Goal: Task Accomplishment & Management: Complete application form

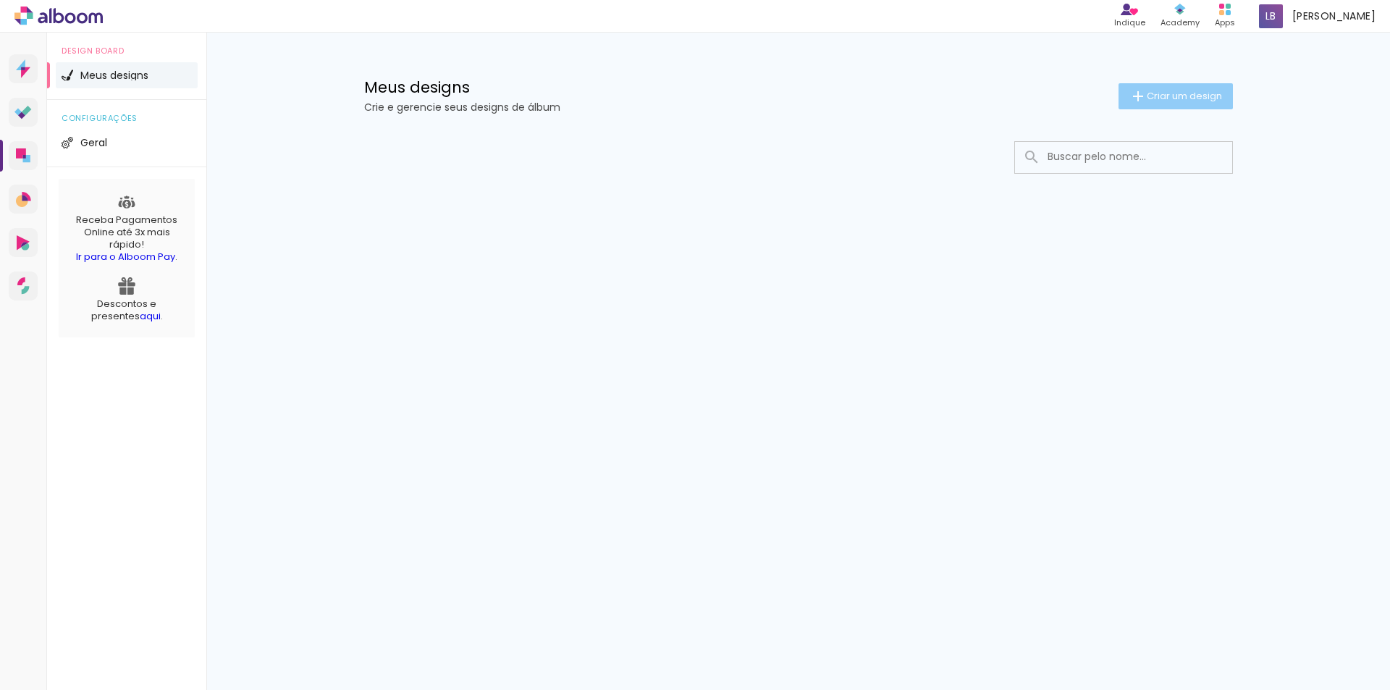
click at [1123, 94] on paper-button "Criar um design" at bounding box center [1176, 96] width 114 height 26
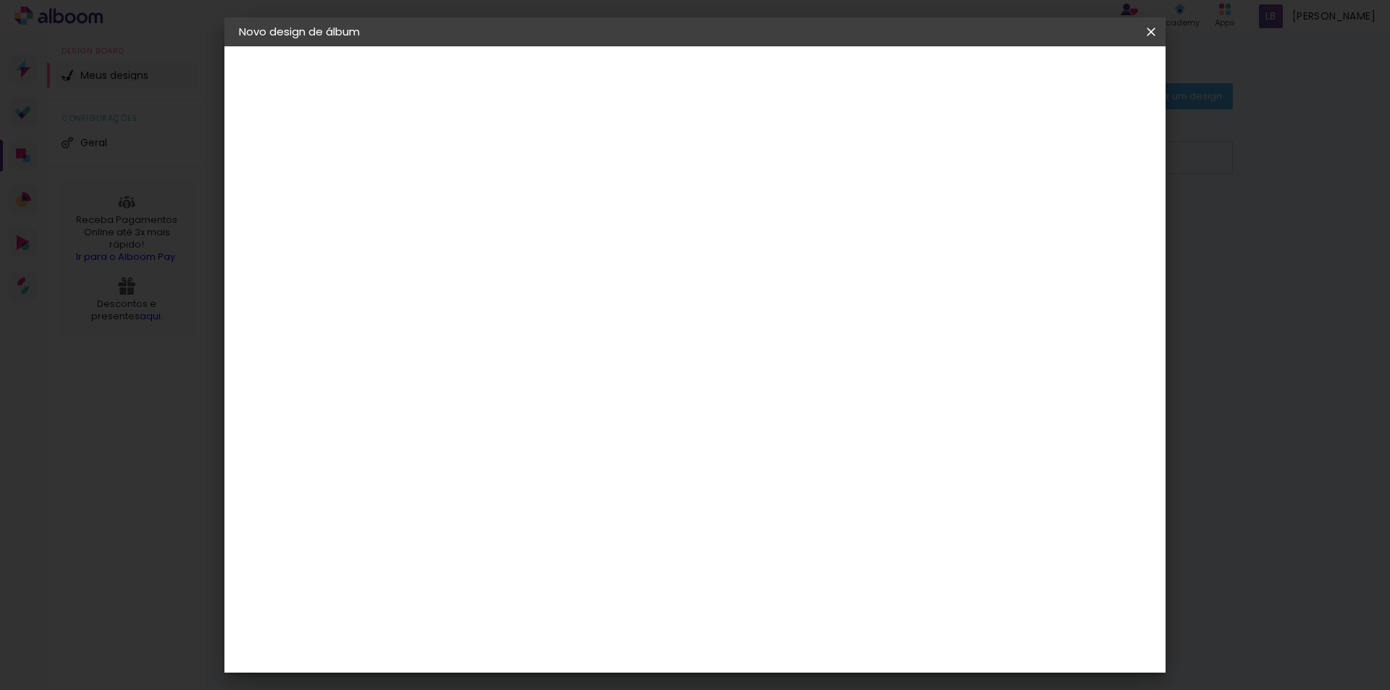
click at [0, 0] on paper-input-container "Título do álbum" at bounding box center [0, 0] width 0 height 0
click at [476, 200] on input at bounding box center [476, 194] width 0 height 22
type input "L"
type input "[PERSON_NAME]"
type paper-input "[PERSON_NAME]"
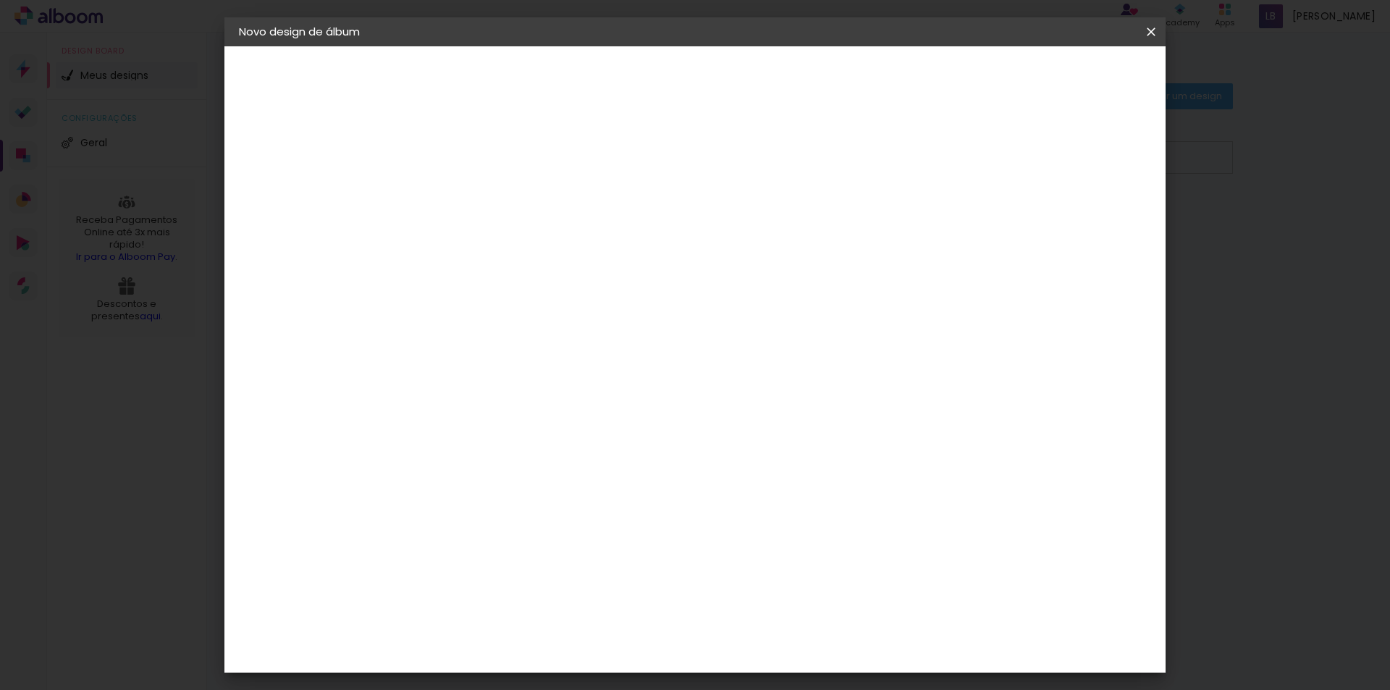
click at [0, 0] on iron-pages "Fornecedor Escolhendo fornecedor..." at bounding box center [0, 0] width 0 height 0
click at [0, 0] on header "Informações Dê um título ao seu álbum. Avançar" at bounding box center [0, 0] width 0 height 0
click at [624, 68] on paper-button "Avançar" at bounding box center [588, 76] width 71 height 25
click at [521, 285] on div at bounding box center [513, 285] width 146 height 1
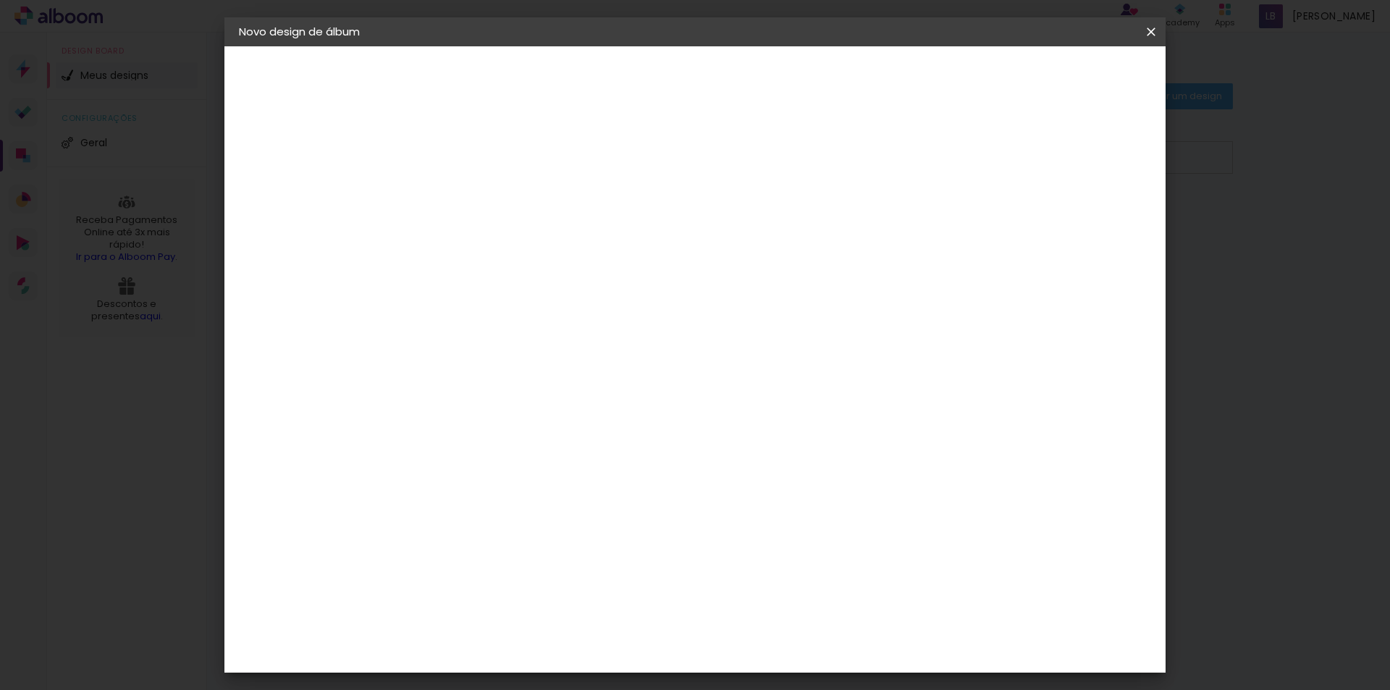
click at [286, 205] on iron-pages "Modelo Escolhendo modelo... Tamanho livre" at bounding box center [318, 211] width 159 height 29
click at [747, 207] on paper-item "Tamanho Livre" at bounding box center [677, 220] width 139 height 32
click at [0, 0] on slot "Avançar" at bounding box center [0, 0] width 0 height 0
drag, startPoint x: 1093, startPoint y: 218, endPoint x: 1067, endPoint y: 218, distance: 26.1
click at [1067, 218] on div "5" at bounding box center [1088, 219] width 48 height 22
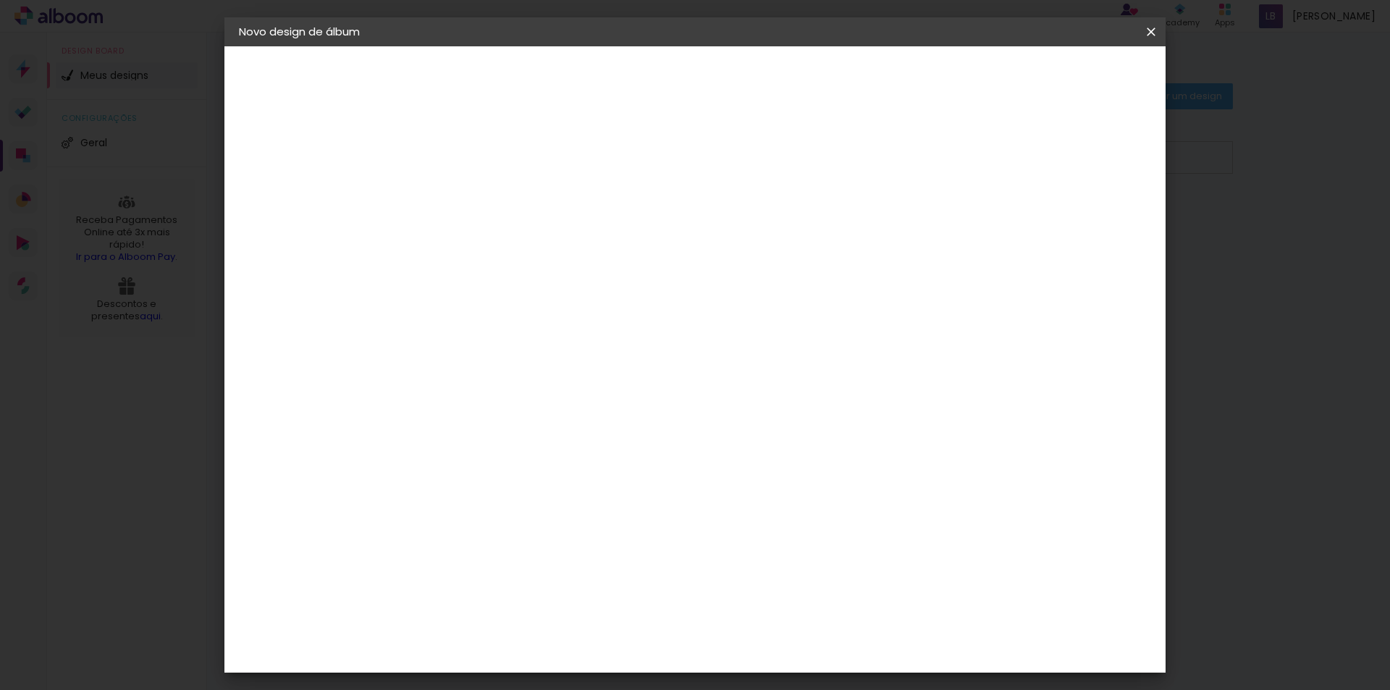
type input "4"
type paper-input "4"
click at [1085, 225] on input "4" at bounding box center [1079, 219] width 26 height 22
type input "3"
type paper-input "3"
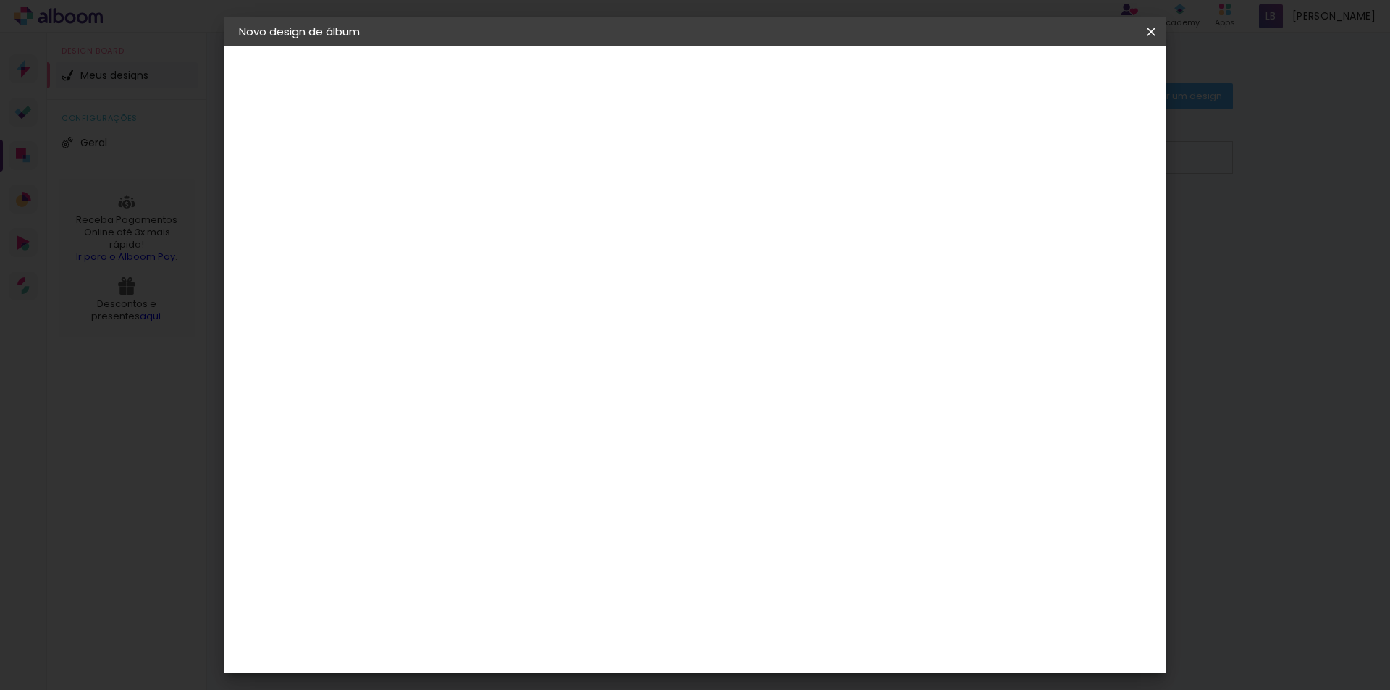
click at [1085, 225] on input "3" at bounding box center [1080, 219] width 26 height 22
type input "2"
type paper-input "2"
click at [1085, 225] on input "2" at bounding box center [1080, 219] width 26 height 22
type input "1"
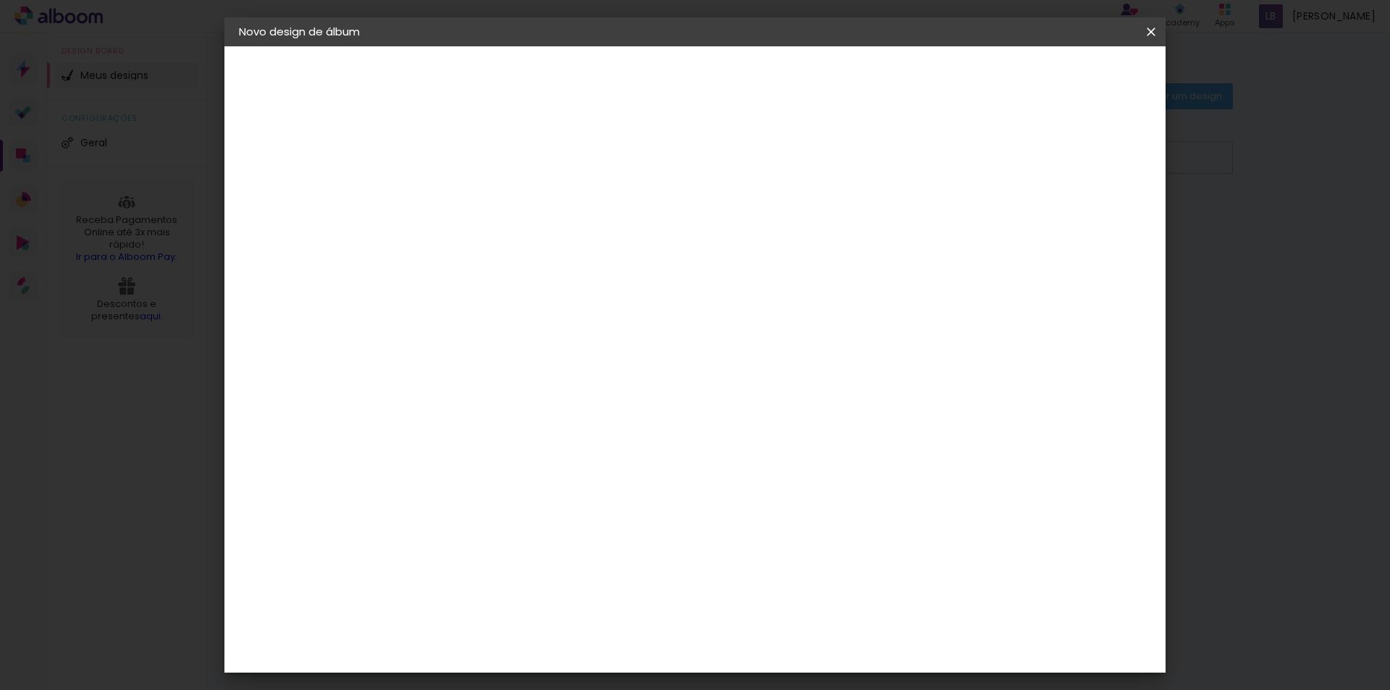
type paper-input "1"
click at [1085, 225] on input "1" at bounding box center [1083, 219] width 26 height 22
click at [1085, 225] on input "1" at bounding box center [1084, 219] width 26 height 22
type input "0"
click at [1089, 225] on input "0" at bounding box center [1084, 219] width 26 height 22
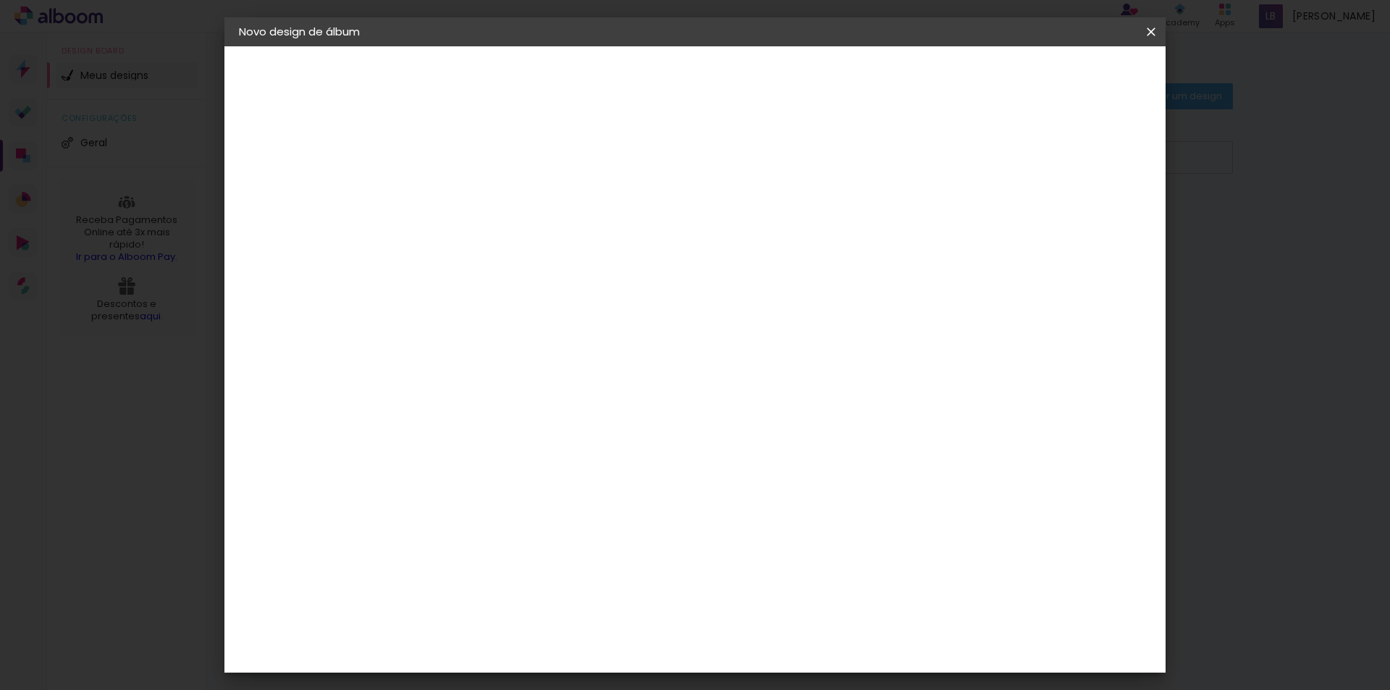
click at [1089, 225] on input "0" at bounding box center [1086, 219] width 26 height 22
type input "1"
type paper-input "1"
click at [1090, 212] on input "1" at bounding box center [1084, 219] width 26 height 22
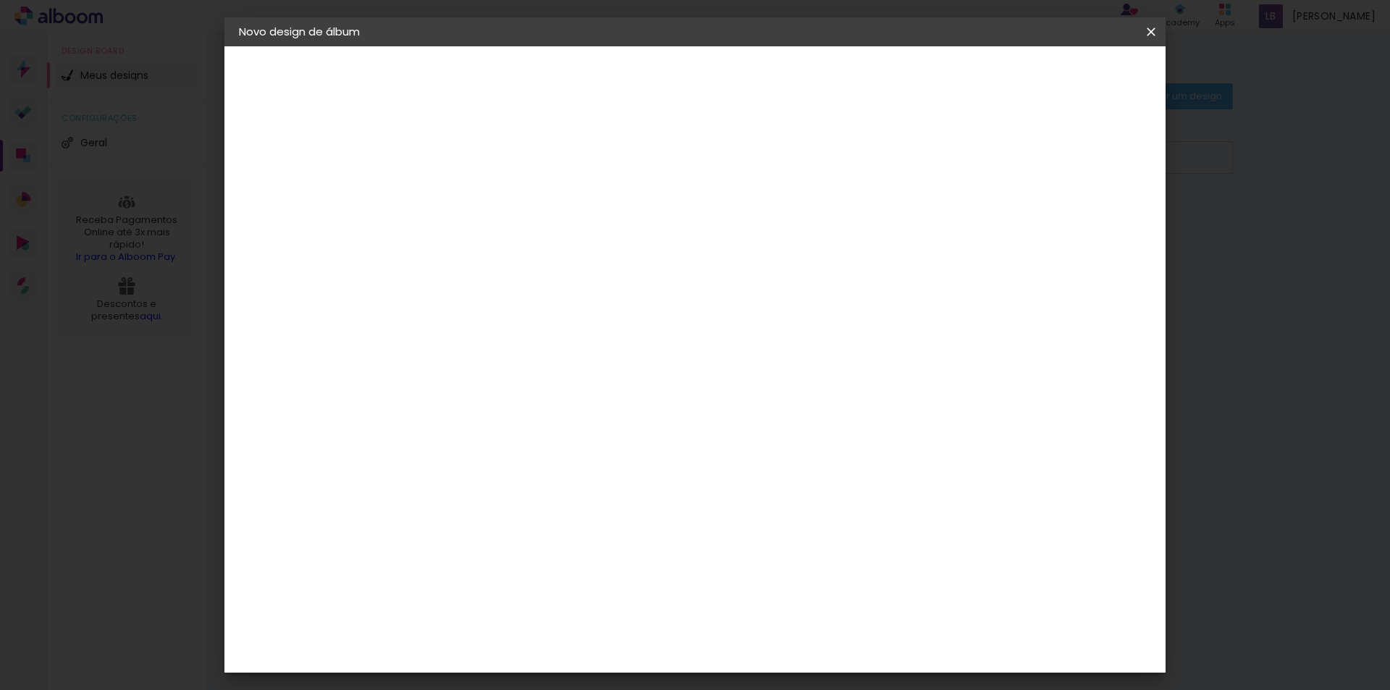
type input "2"
type paper-input "2"
click at [1090, 212] on input "2" at bounding box center [1083, 219] width 26 height 22
type input "3"
type paper-input "3"
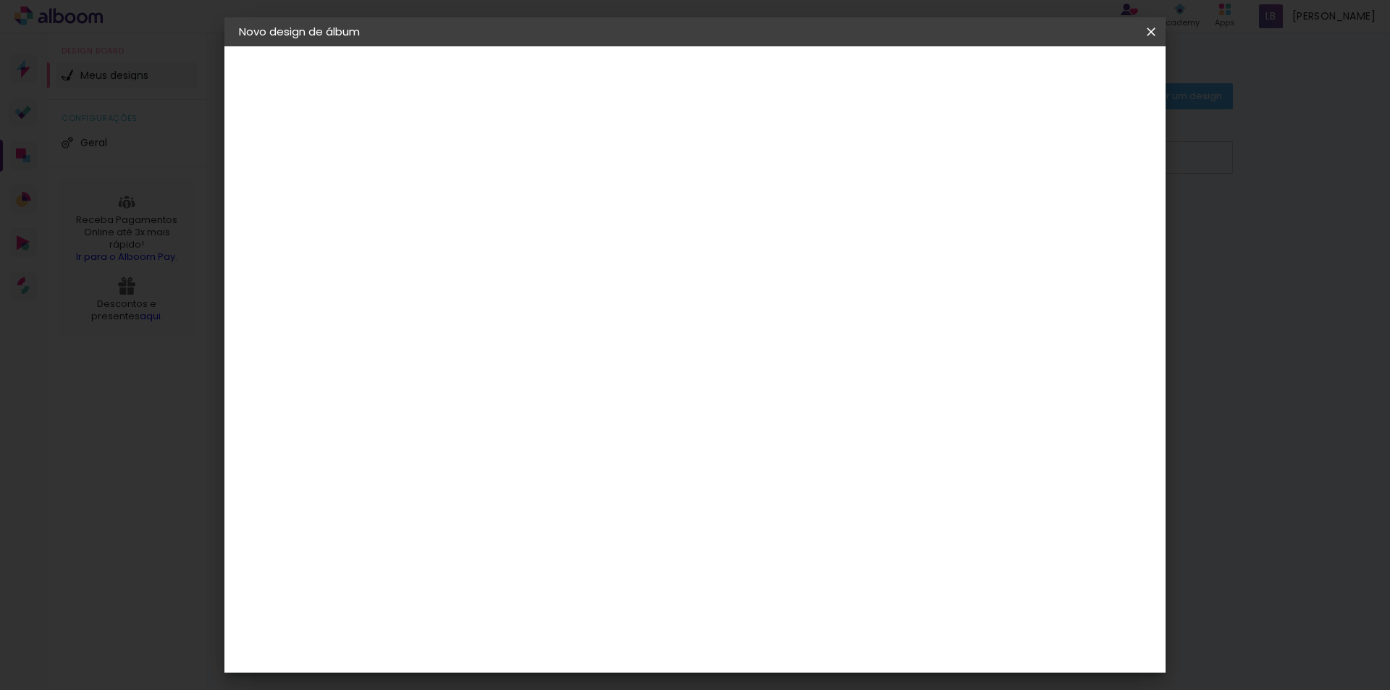
click at [1090, 214] on input "3" at bounding box center [1083, 219] width 26 height 22
type input "4"
type paper-input "4"
click at [1090, 214] on input "4" at bounding box center [1080, 219] width 26 height 22
type input "5"
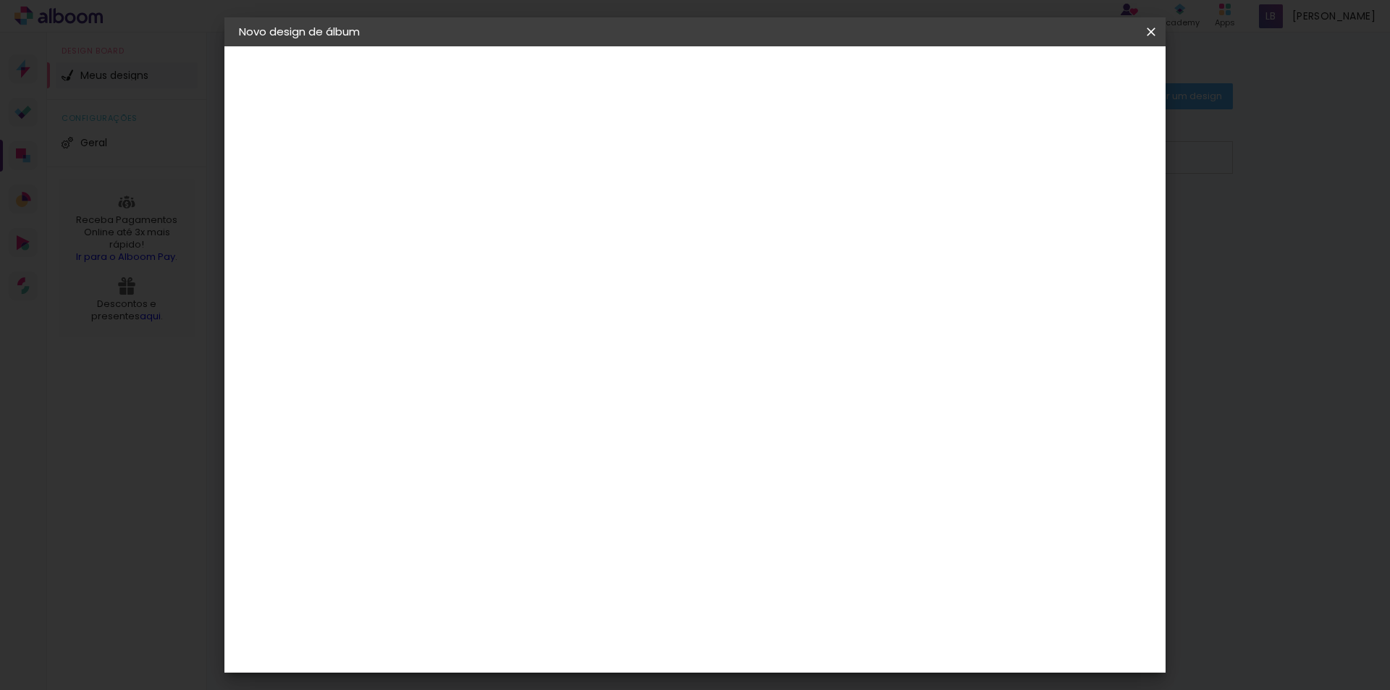
type paper-input "5"
click at [1090, 214] on input "5" at bounding box center [1079, 219] width 26 height 22
click at [1090, 214] on div "mm" at bounding box center [1101, 219] width 22 height 22
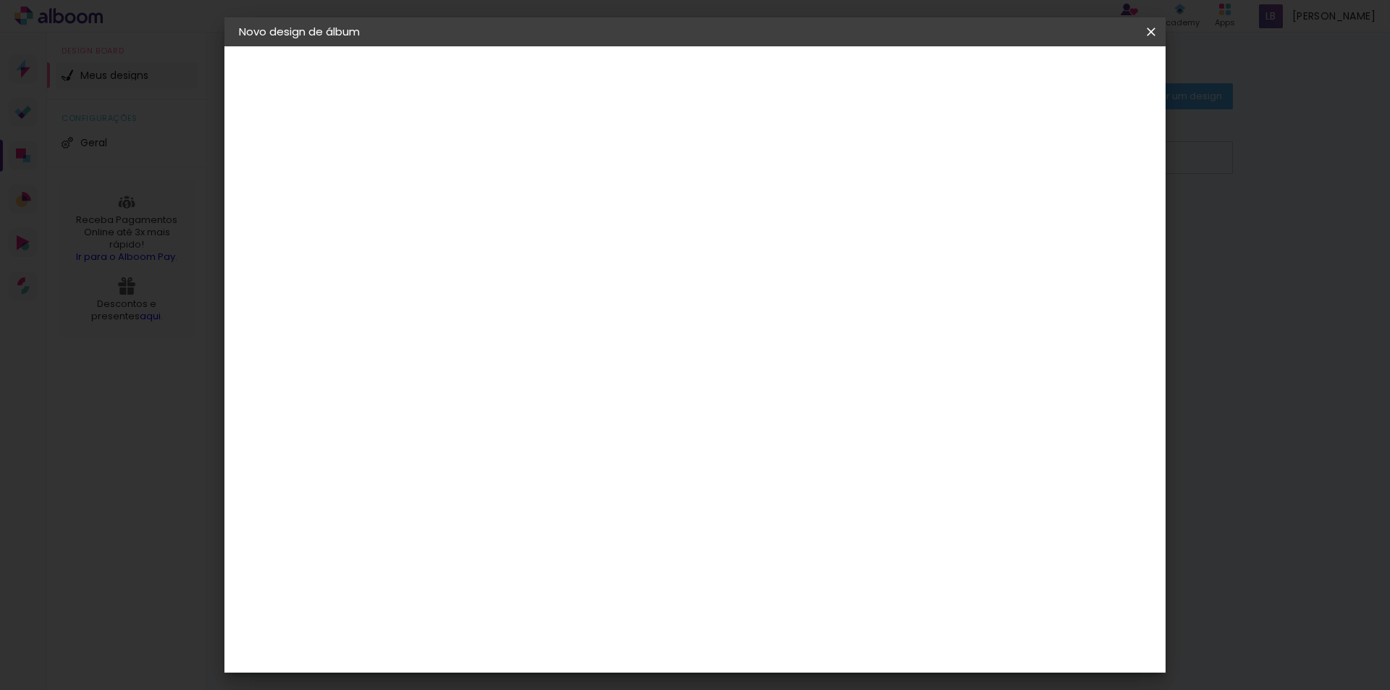
type input "4"
type paper-input "4"
click at [1088, 227] on input "4" at bounding box center [1077, 219] width 26 height 22
type input "3"
type paper-input "3"
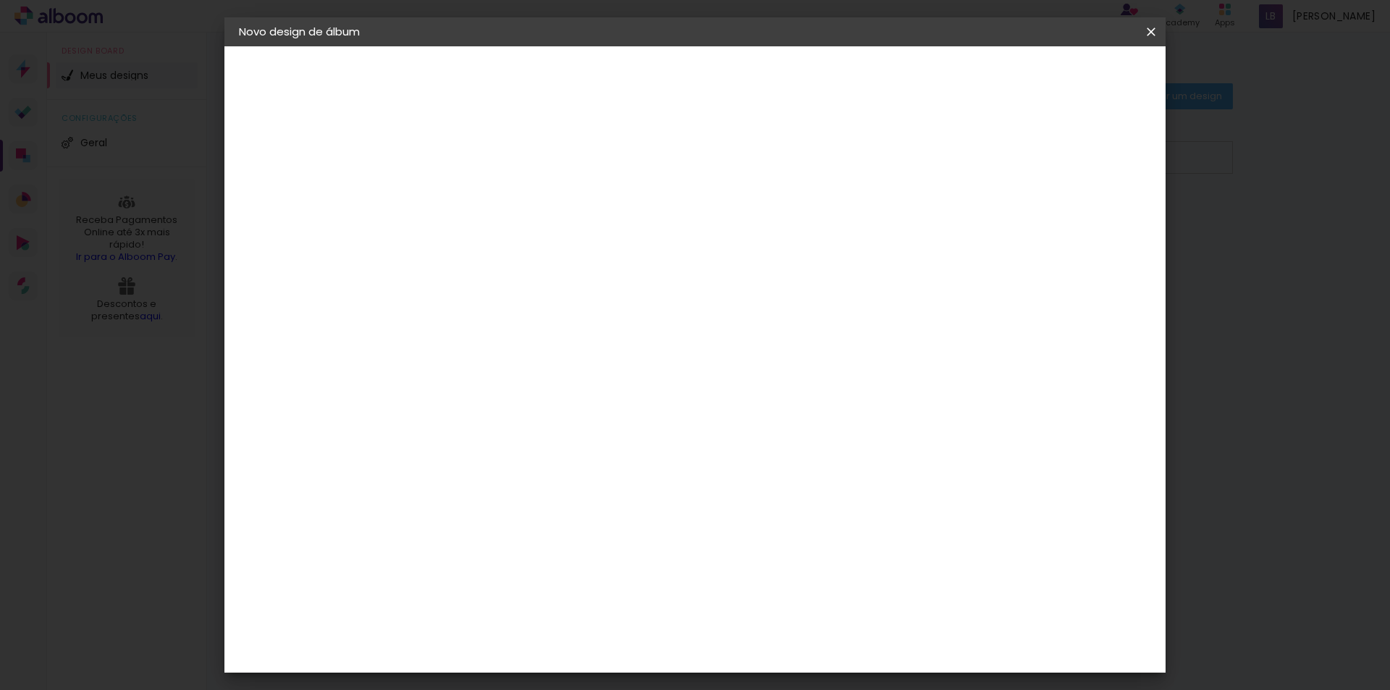
click at [1085, 227] on input "3" at bounding box center [1080, 219] width 26 height 22
type input "2"
type paper-input "2"
click at [1085, 227] on input "2" at bounding box center [1083, 219] width 26 height 22
type input "1"
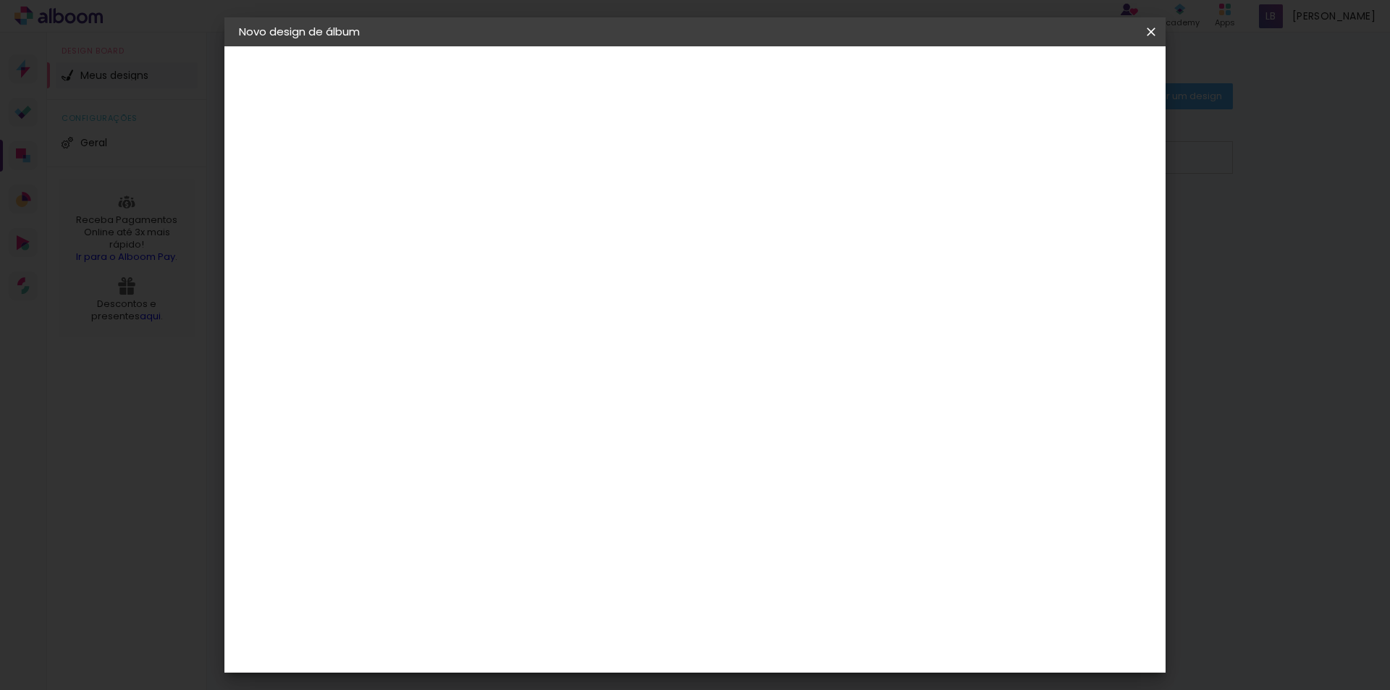
type paper-input "1"
click at [1085, 227] on input "1" at bounding box center [1084, 219] width 26 height 22
type input "0"
click at [1085, 227] on input "0" at bounding box center [1084, 219] width 26 height 22
click at [454, 165] on input "2" at bounding box center [466, 166] width 50 height 18
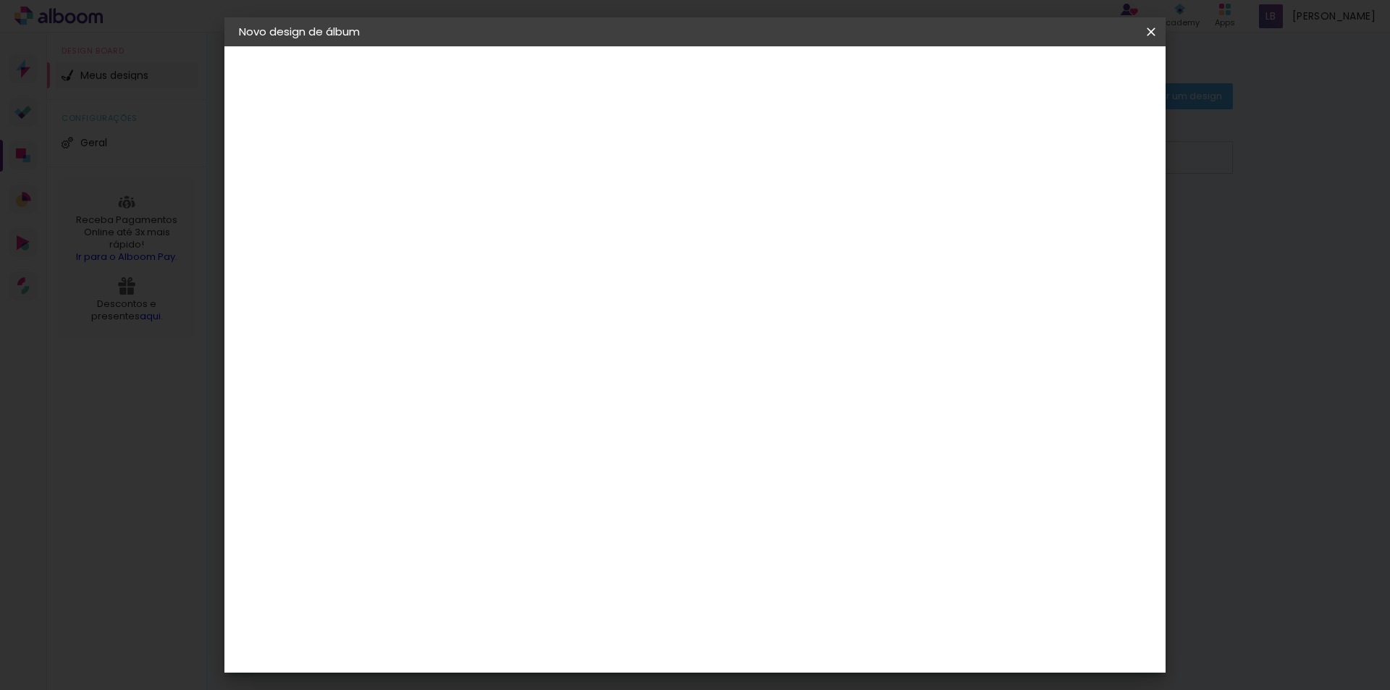
type input "3"
type paper-input "3"
click at [483, 162] on input "3" at bounding box center [466, 166] width 50 height 18
type input "4"
type paper-input "4"
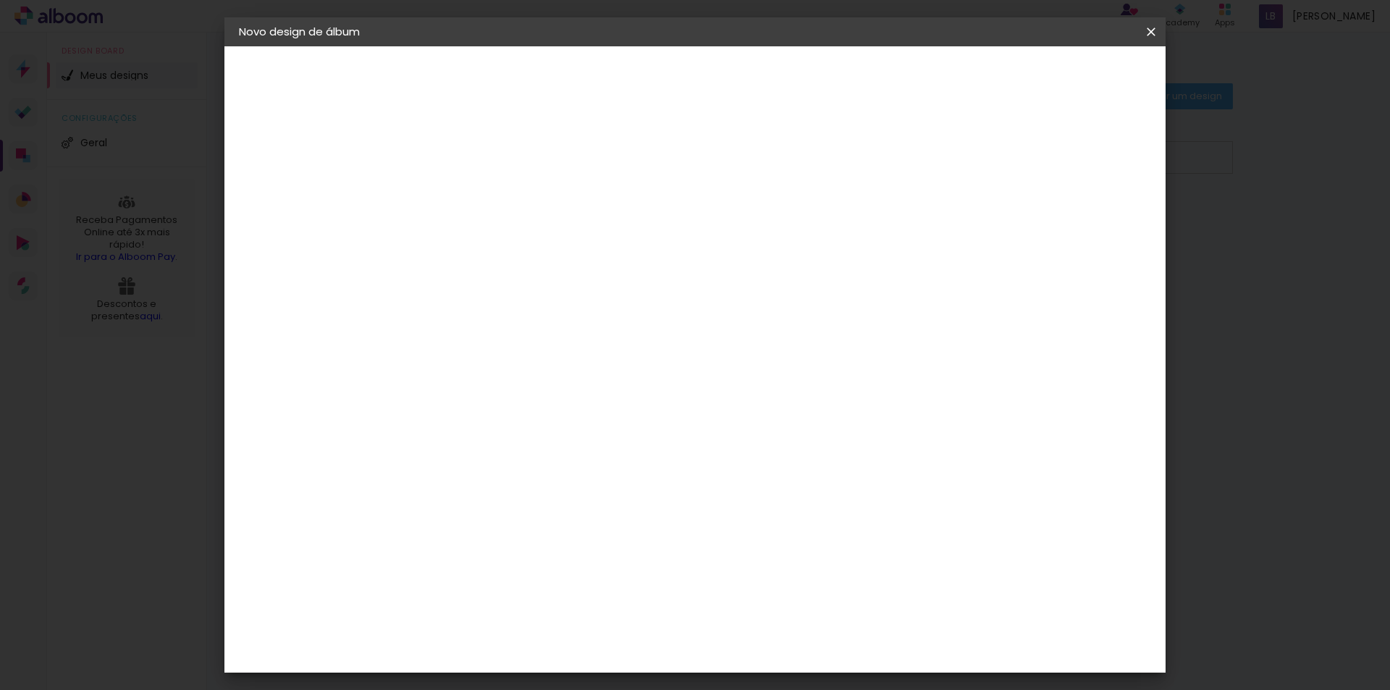
click at [483, 162] on input "4" at bounding box center [466, 166] width 50 height 18
type input "5"
type paper-input "5"
click at [483, 162] on input "5" at bounding box center [466, 166] width 50 height 18
type input "6"
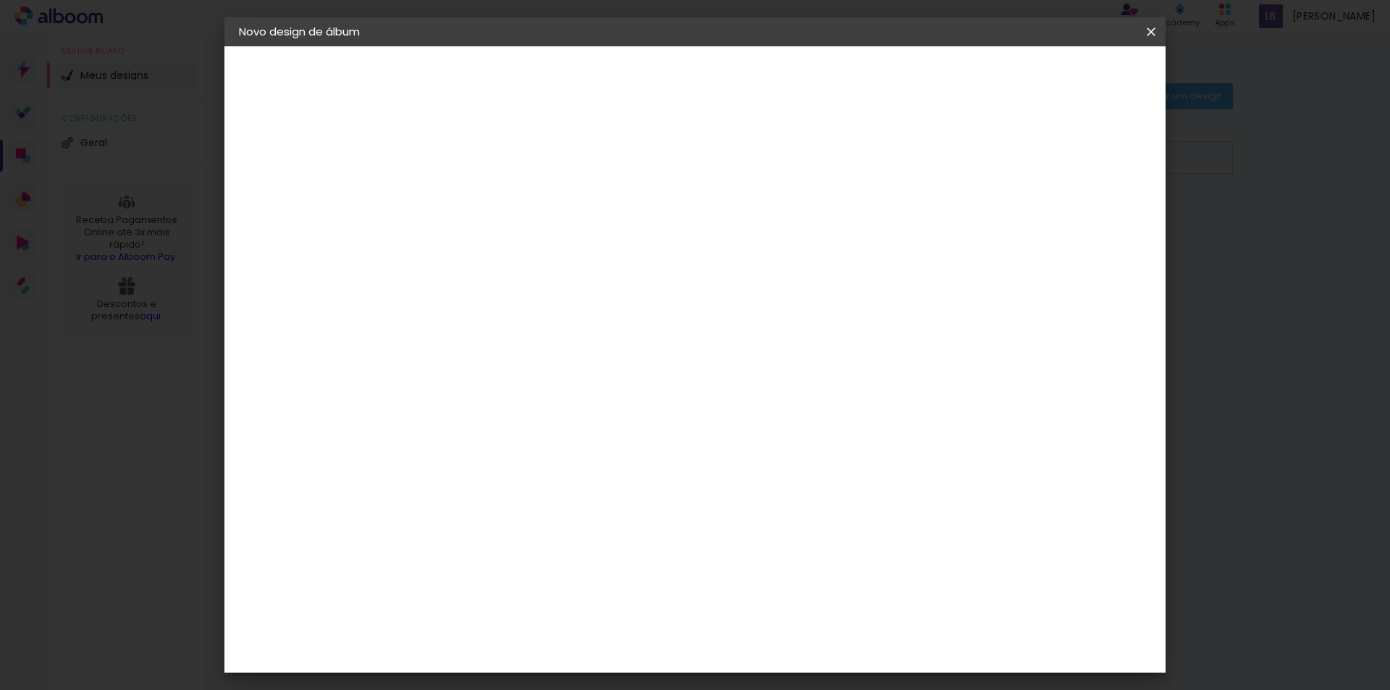
type paper-input "6"
click at [483, 162] on input "6" at bounding box center [466, 166] width 50 height 18
type input "5"
type paper-input "5"
click at [483, 170] on input "5" at bounding box center [466, 166] width 50 height 18
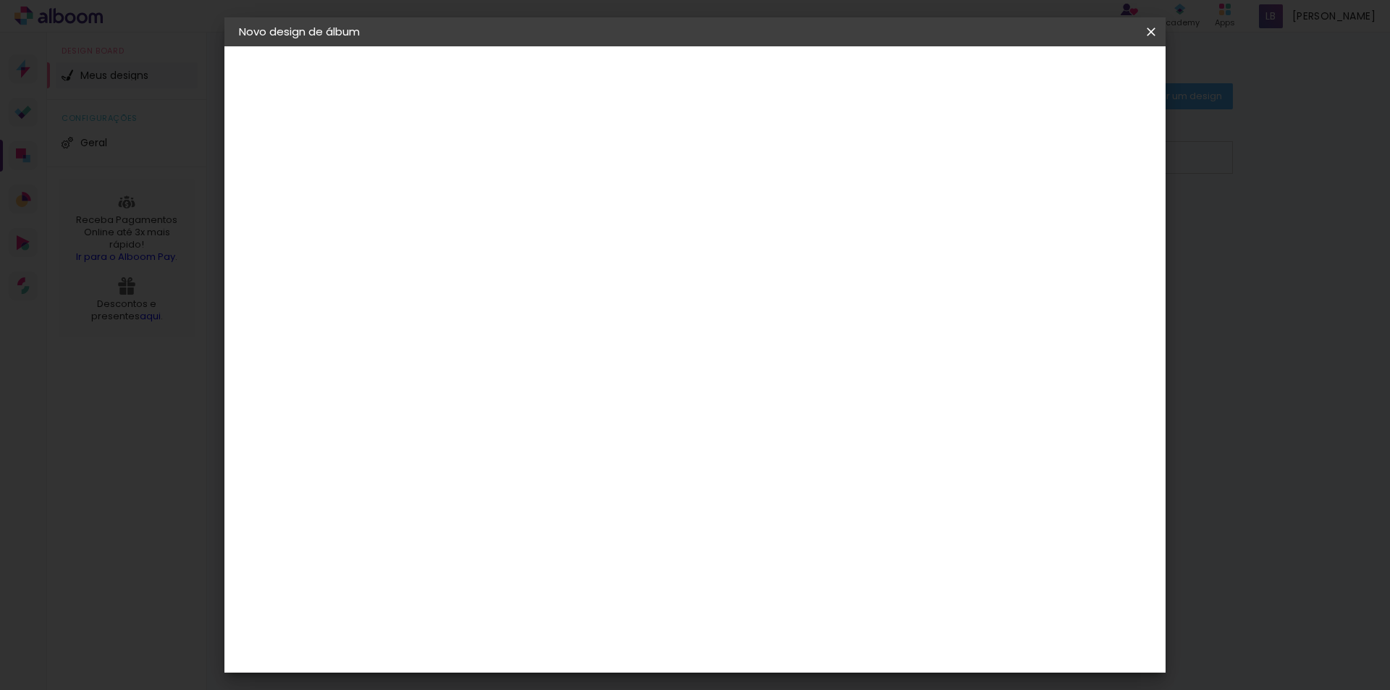
type input "4"
type paper-input "4"
click at [483, 170] on input "4" at bounding box center [466, 166] width 50 height 18
type input "3"
type paper-input "3"
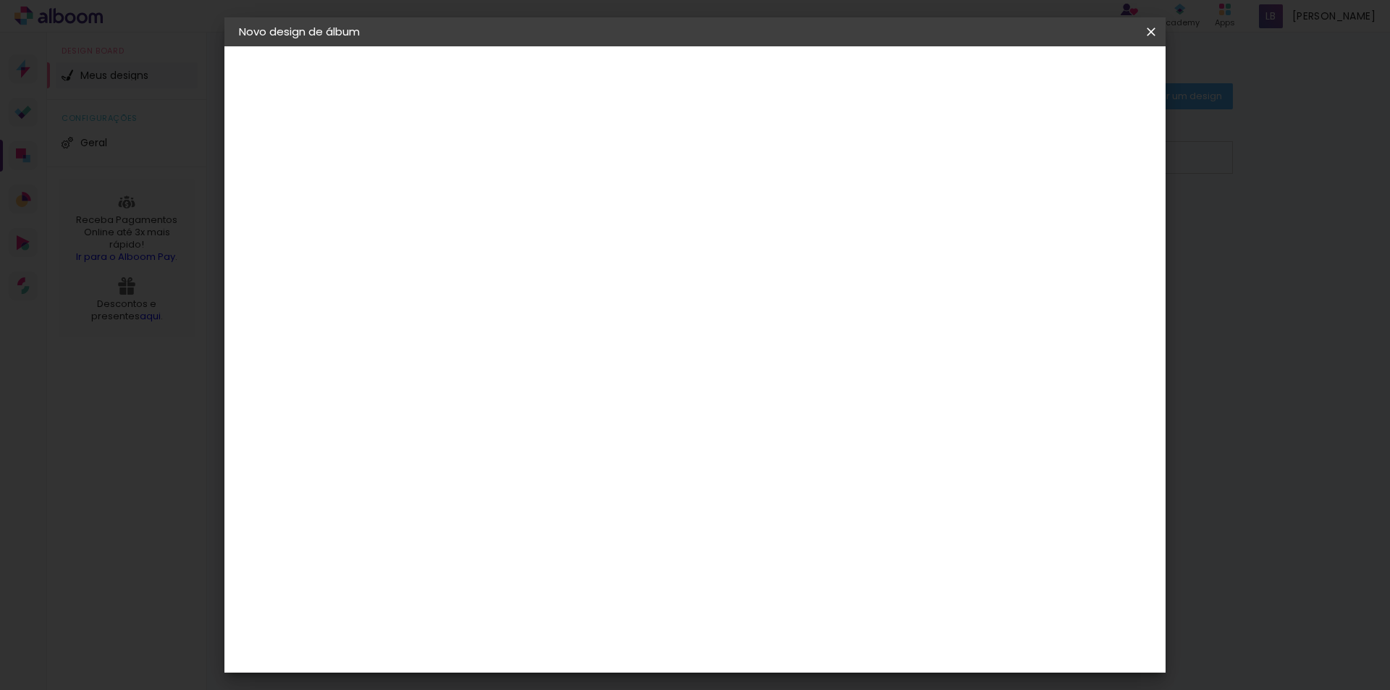
click at [483, 170] on input "3" at bounding box center [466, 166] width 50 height 18
type input "2"
type paper-input "2"
click at [483, 170] on input "2" at bounding box center [466, 166] width 50 height 18
type input "1"
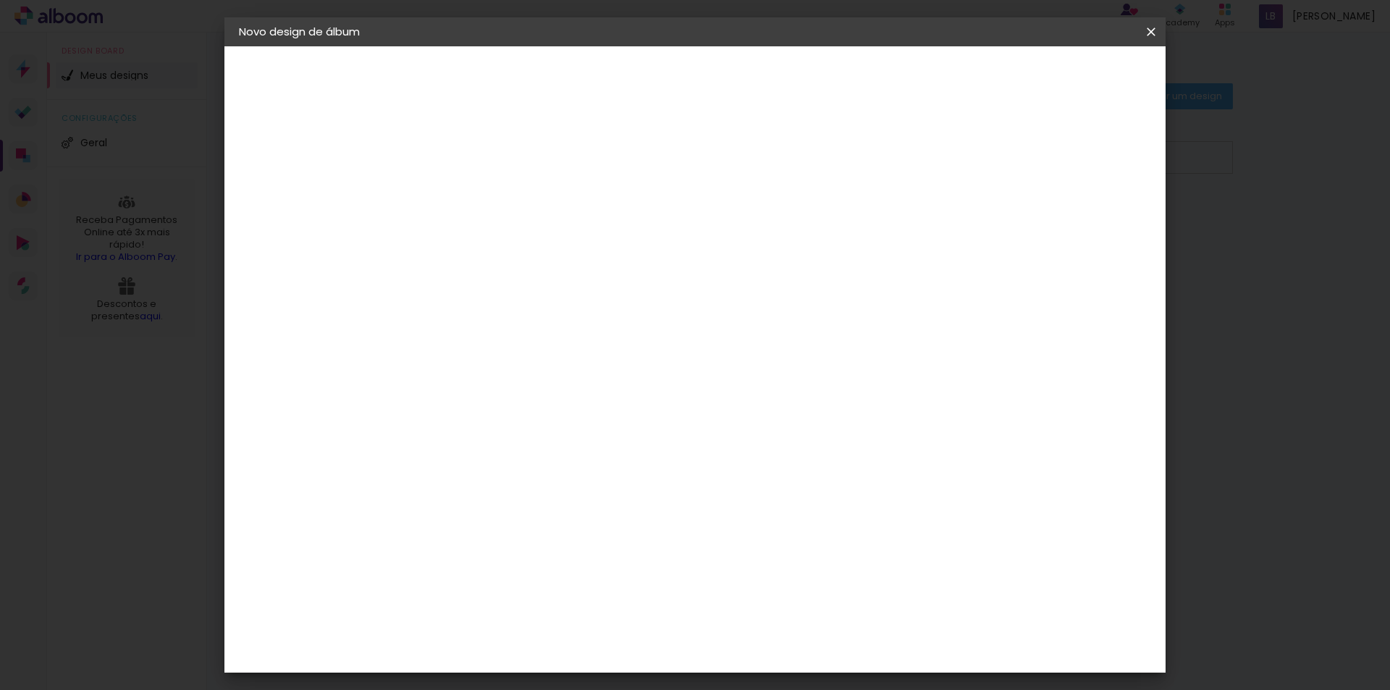
type paper-input "1"
click at [483, 170] on input "1" at bounding box center [466, 166] width 50 height 18
type input "0"
type paper-input "0"
click at [483, 170] on input "0" at bounding box center [466, 166] width 50 height 18
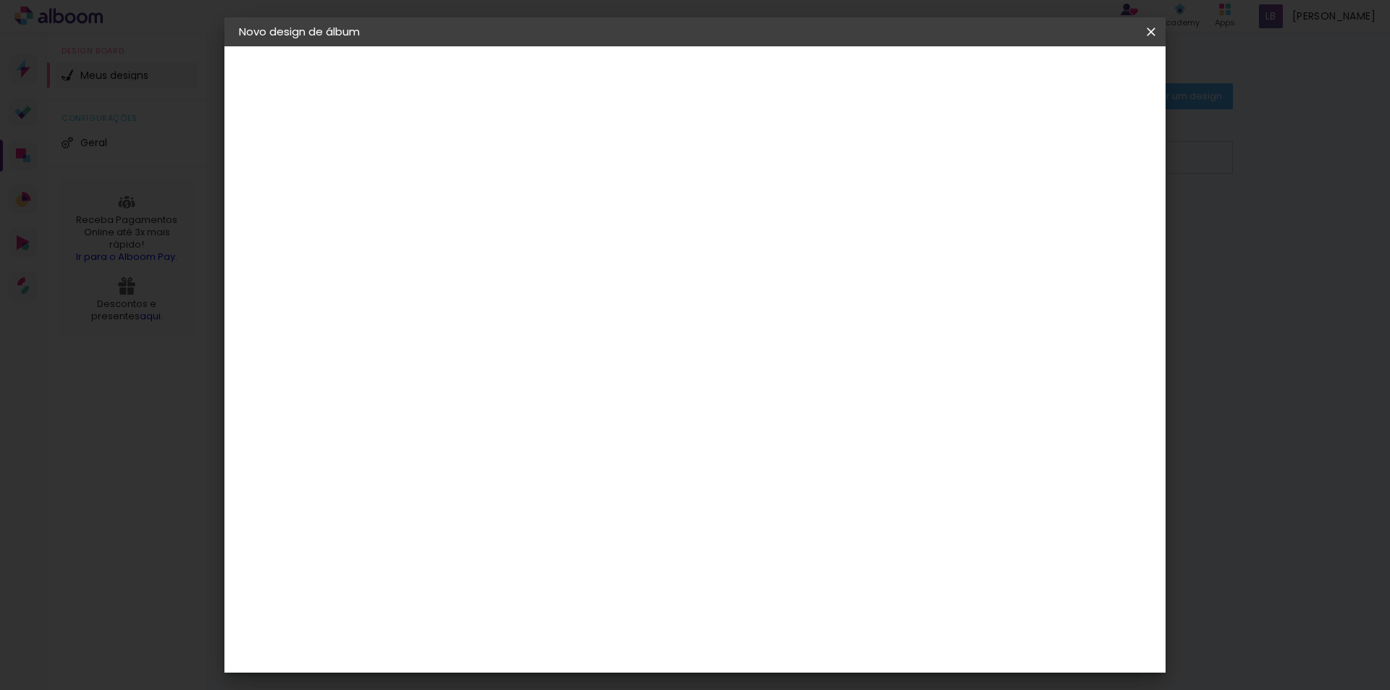
click at [483, 170] on input "0" at bounding box center [466, 166] width 50 height 18
type input "1"
type paper-input "1"
click at [482, 157] on input "1" at bounding box center [466, 166] width 50 height 18
type input "2"
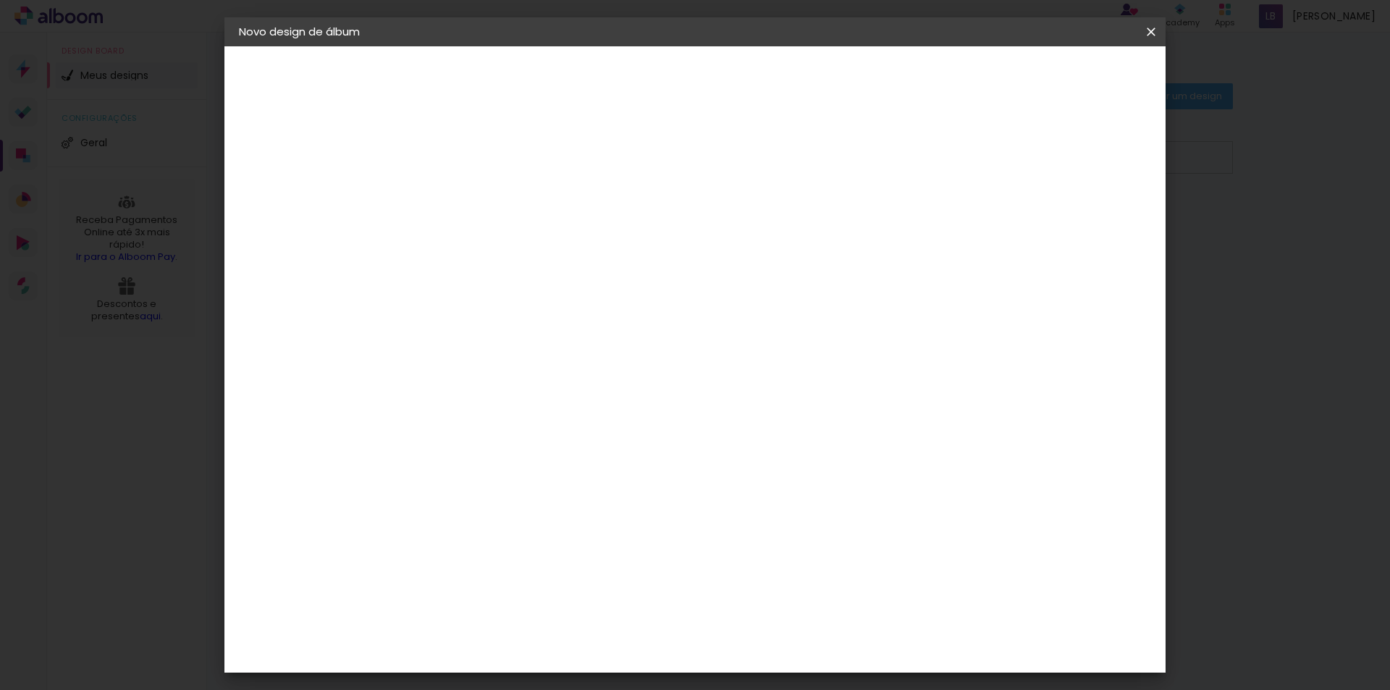
type paper-input "2"
click at [482, 164] on input "2" at bounding box center [466, 166] width 50 height 18
type input "3"
type paper-input "3"
click at [482, 164] on input "3" at bounding box center [466, 166] width 50 height 18
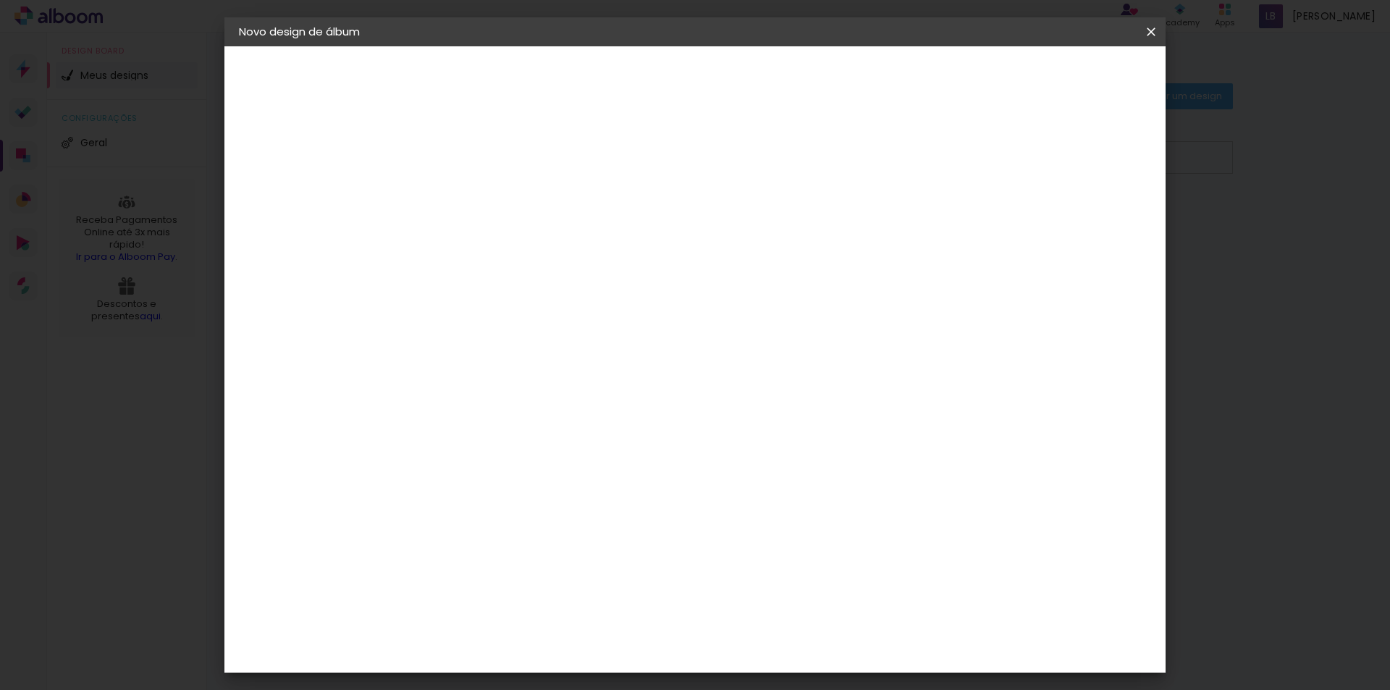
type input "4"
type paper-input "4"
click at [482, 164] on input "4" at bounding box center [466, 166] width 50 height 18
type input "3"
type paper-input "3"
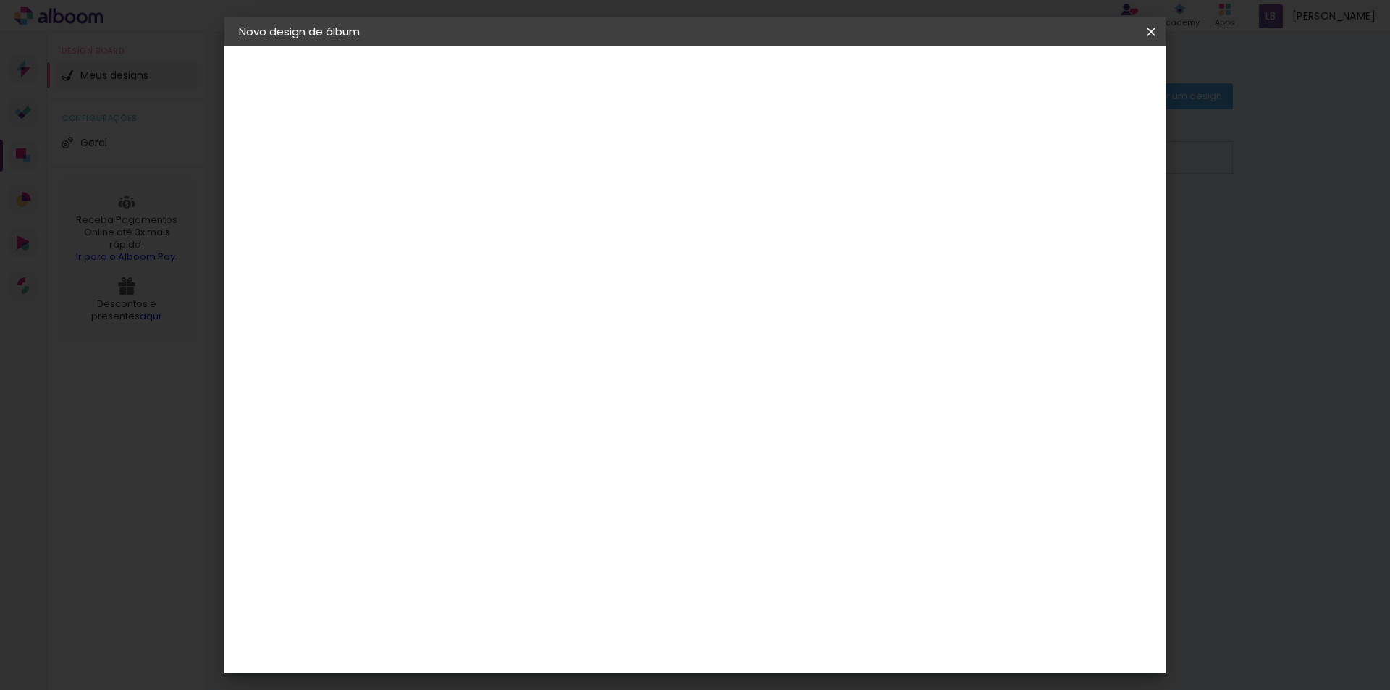
click at [482, 171] on input "3" at bounding box center [466, 166] width 50 height 18
type input "2"
type paper-input "2"
click at [482, 171] on input "2" at bounding box center [466, 166] width 50 height 18
type input "1"
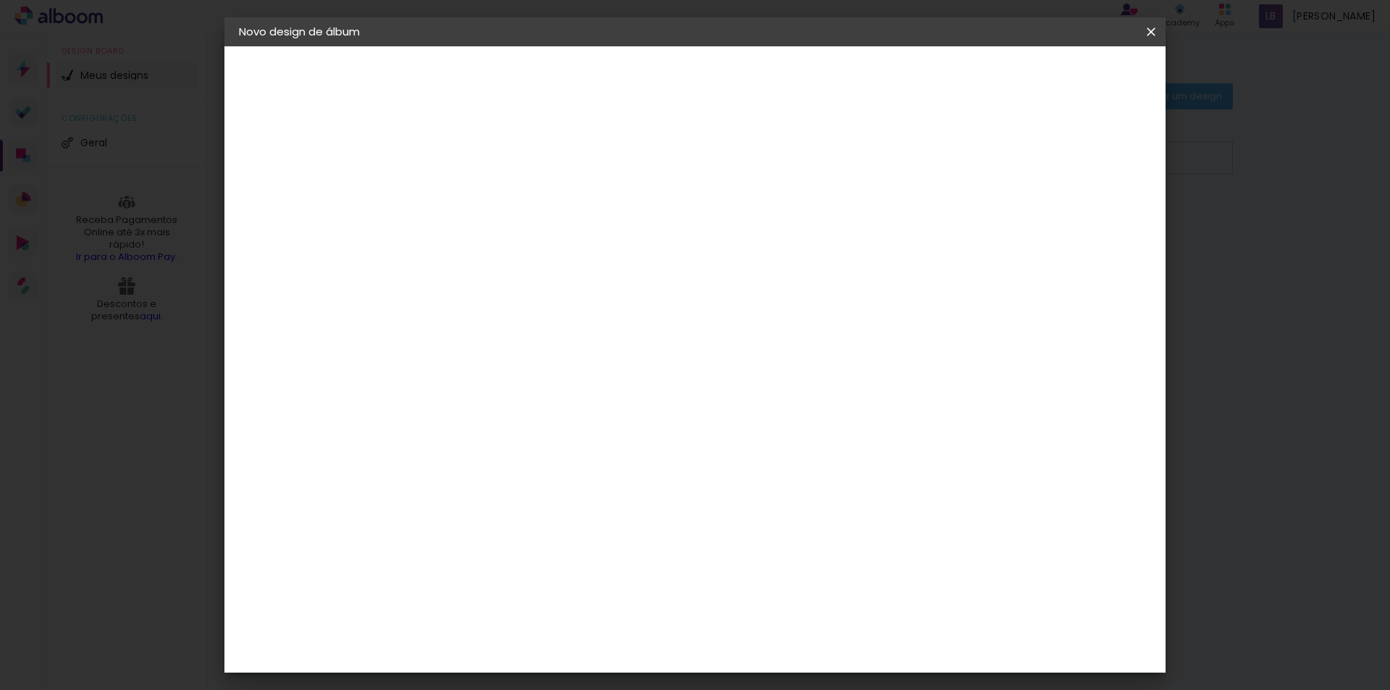
type paper-input "1"
click at [482, 168] on input "1" at bounding box center [466, 166] width 50 height 18
type input "2"
type paper-input "2"
click at [486, 162] on input "2" at bounding box center [466, 166] width 50 height 18
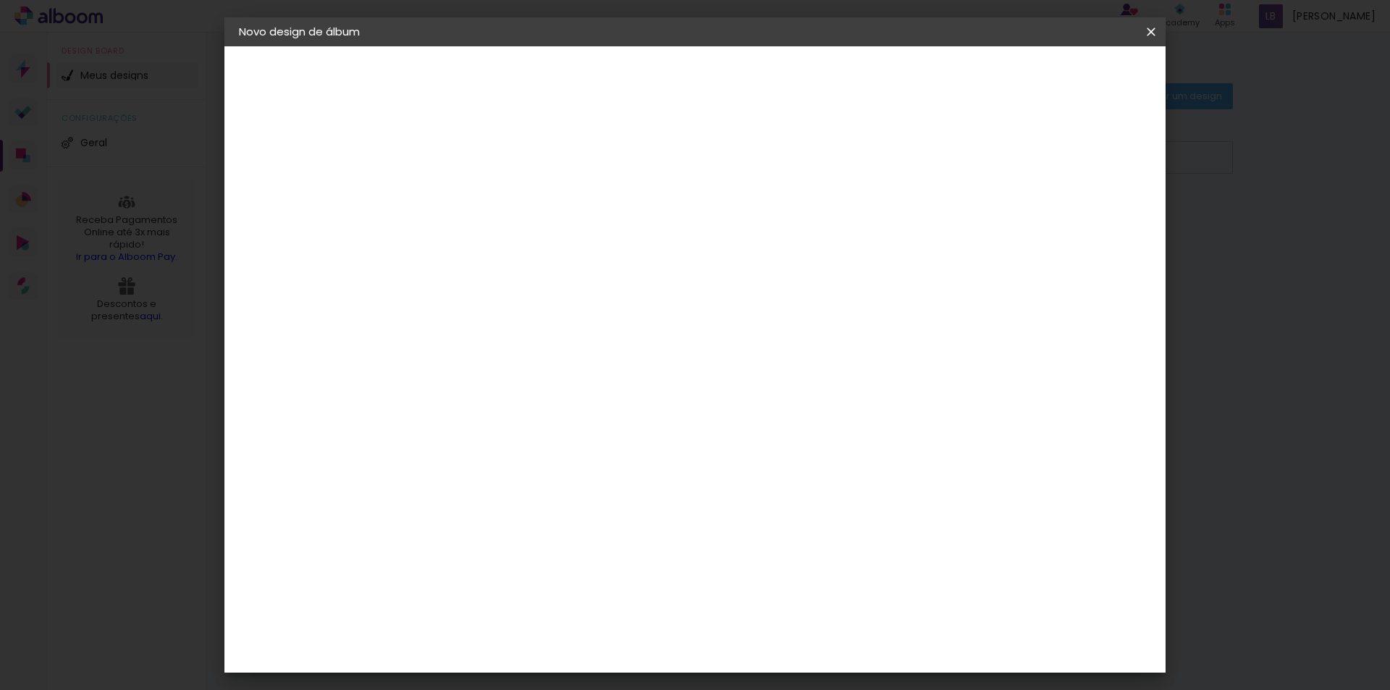
click at [1061, 76] on span "Iniciar design" at bounding box center [1028, 77] width 66 height 10
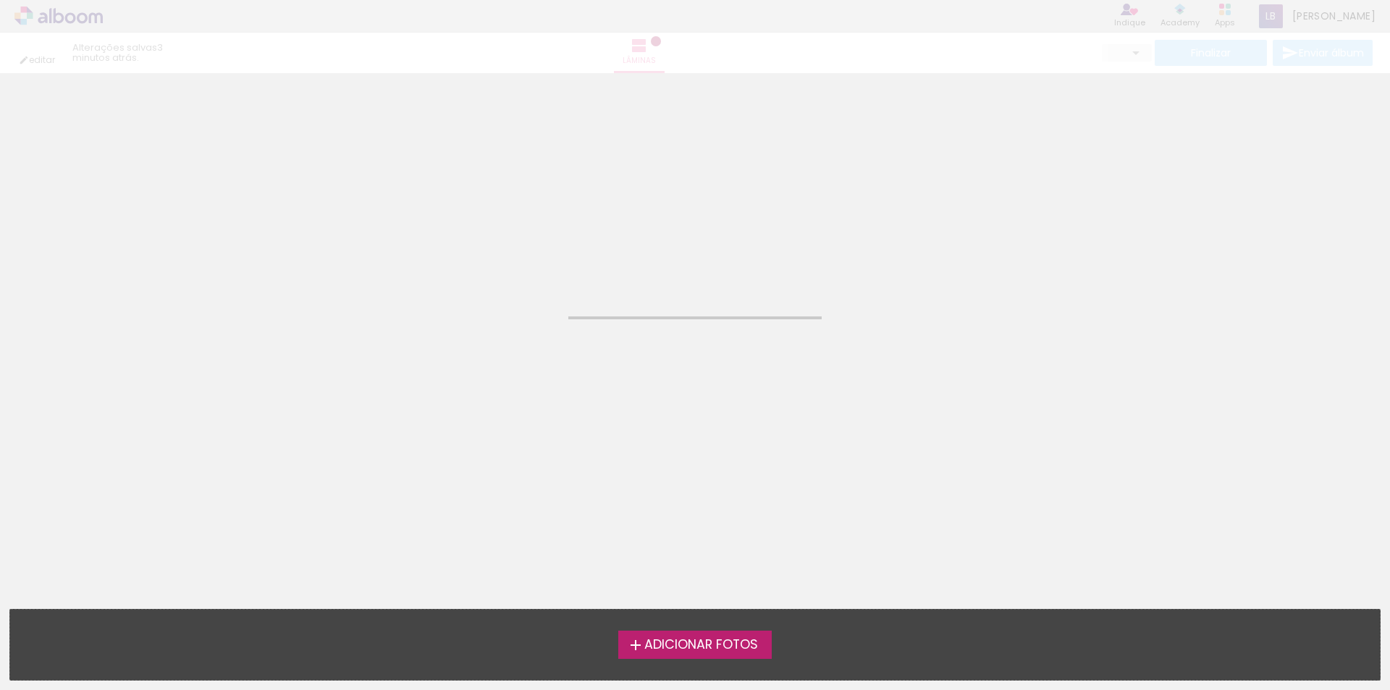
click at [707, 639] on span "Adicionar Fotos" at bounding box center [701, 645] width 114 height 13
click at [0, 0] on input "file" at bounding box center [0, 0] width 0 height 0
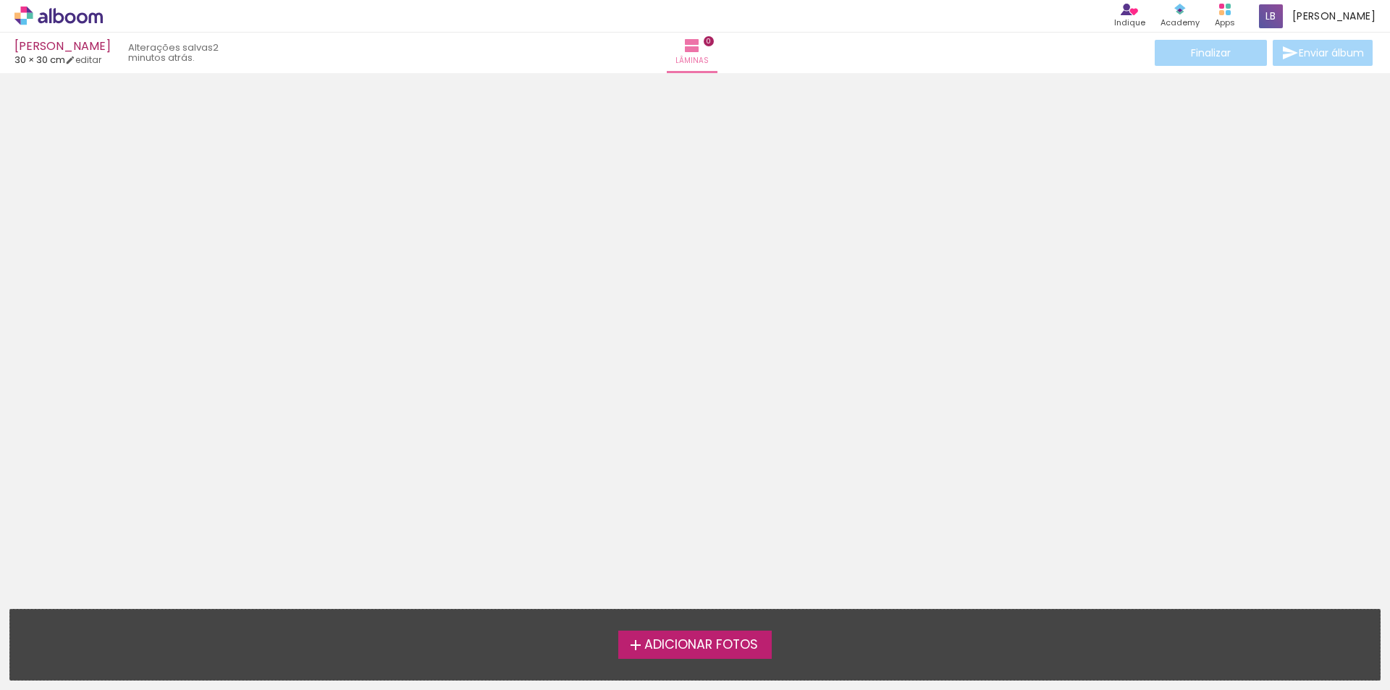
click at [631, 642] on iron-icon at bounding box center [635, 645] width 17 height 17
click at [0, 0] on input "file" at bounding box center [0, 0] width 0 height 0
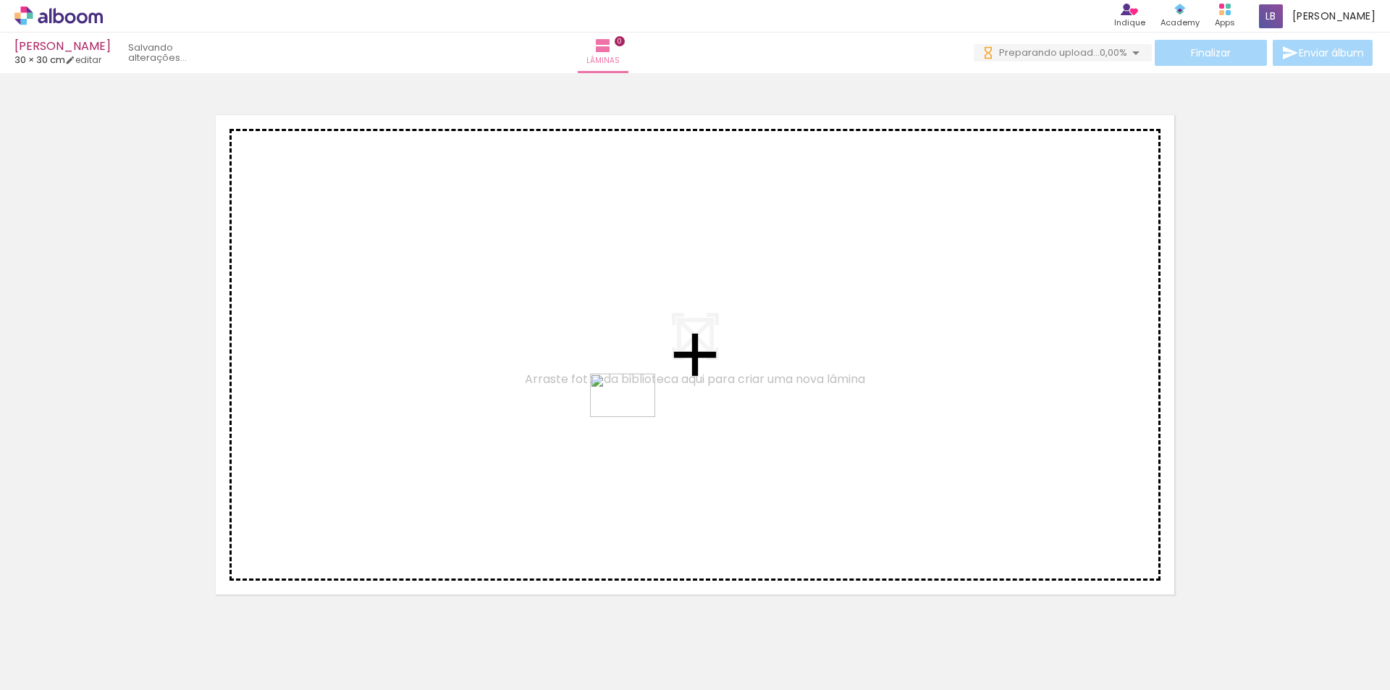
drag, startPoint x: 651, startPoint y: 649, endPoint x: 634, endPoint y: 417, distance: 232.4
click at [634, 417] on quentale-workspace at bounding box center [695, 345] width 1390 height 690
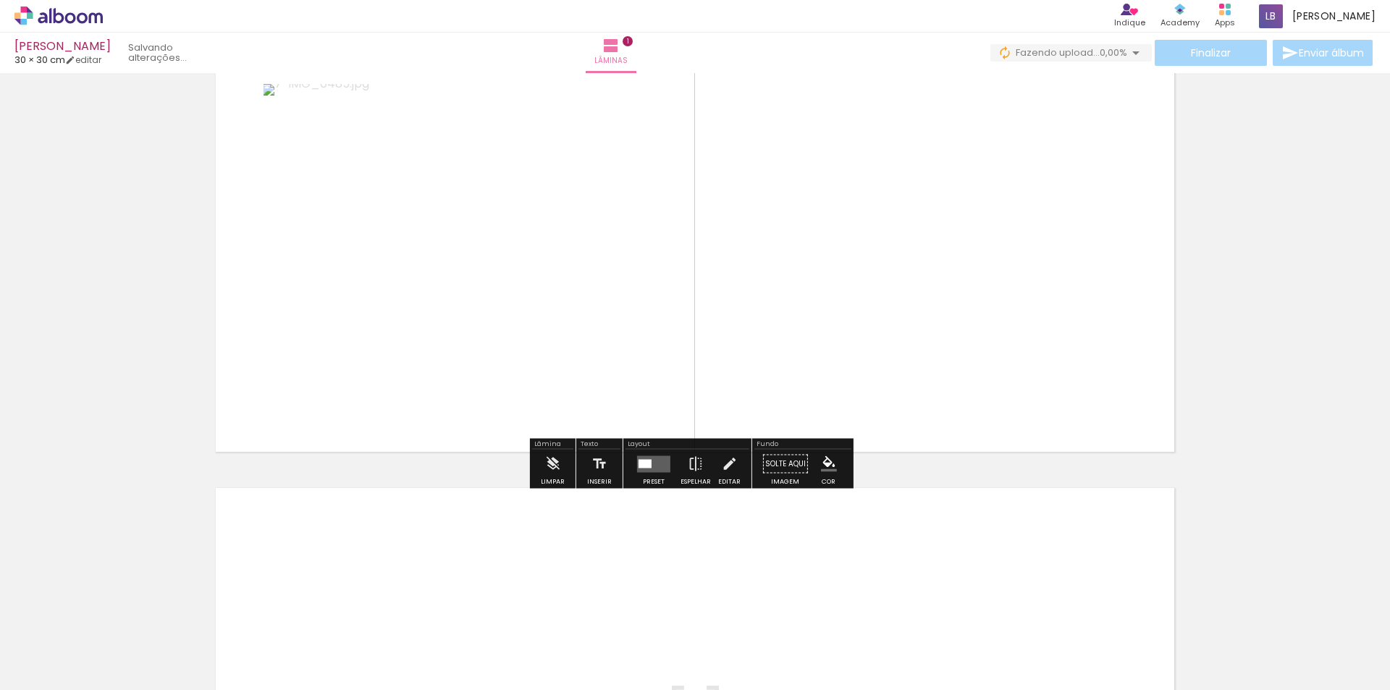
scroll to position [91, 0]
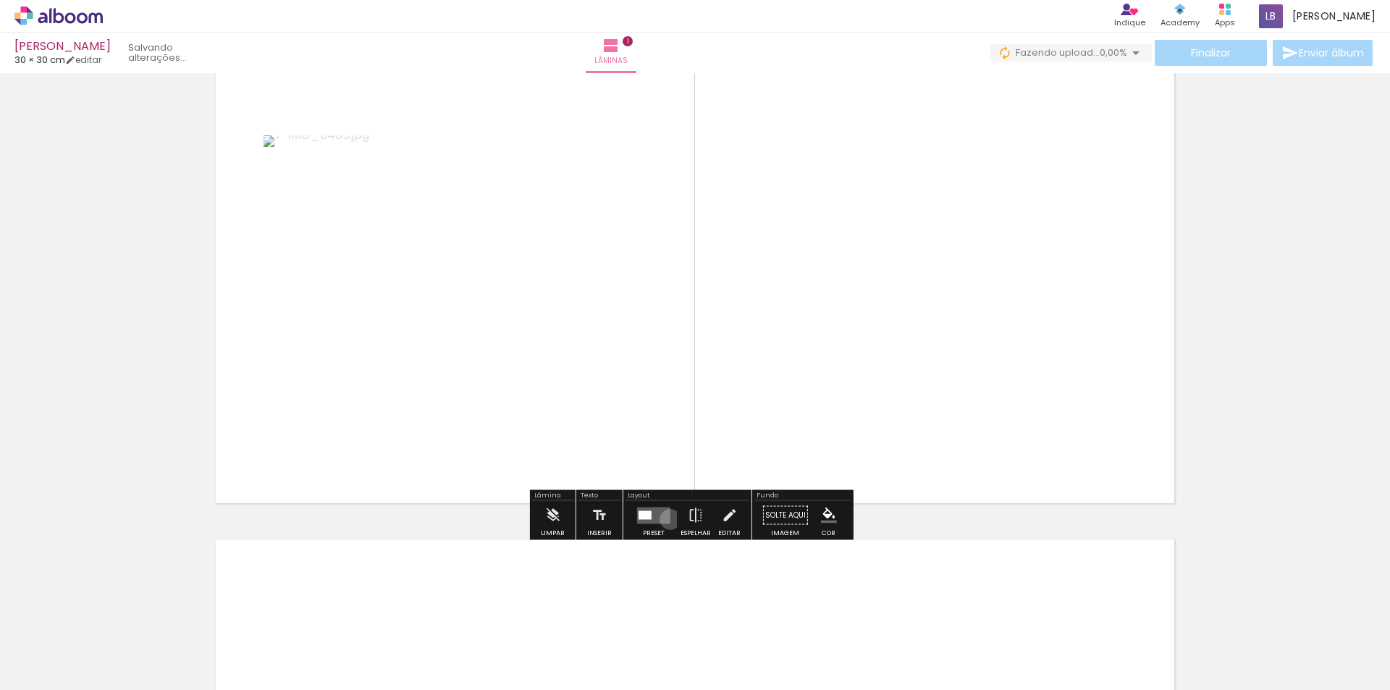
click at [667, 519] on quentale-layouter at bounding box center [653, 515] width 33 height 17
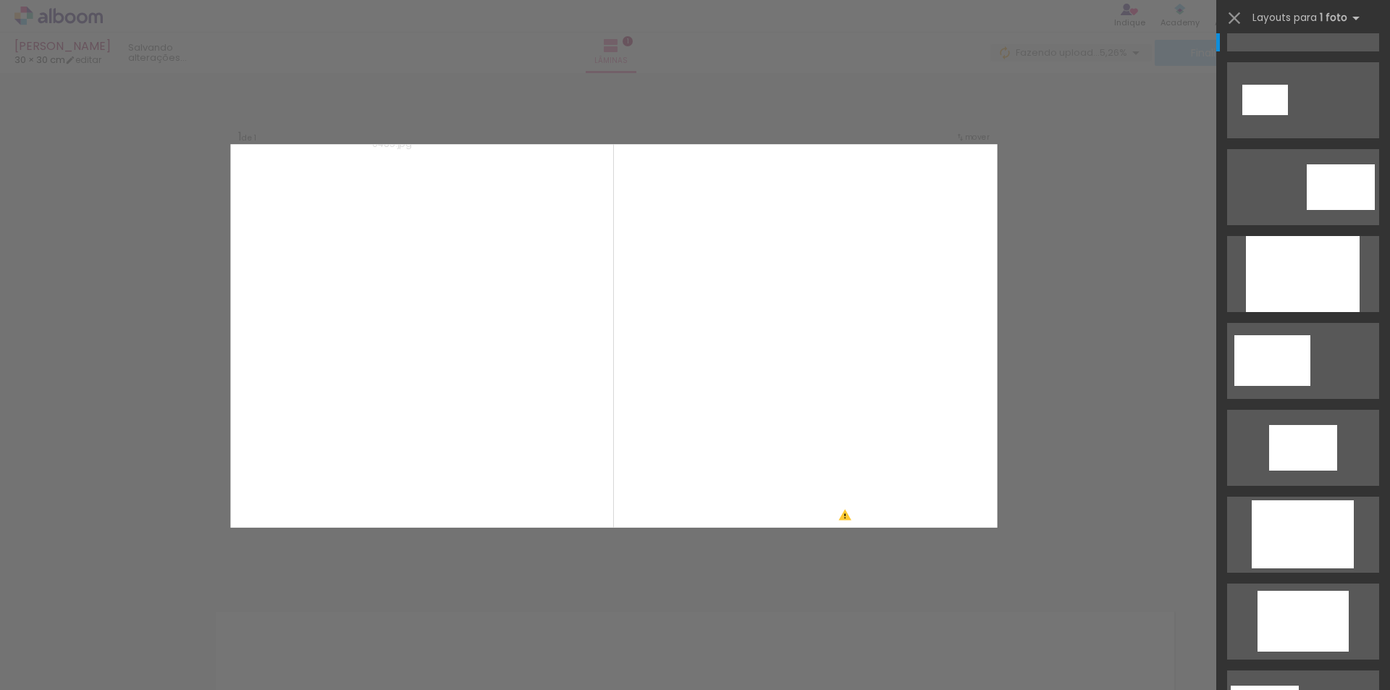
scroll to position [362, 0]
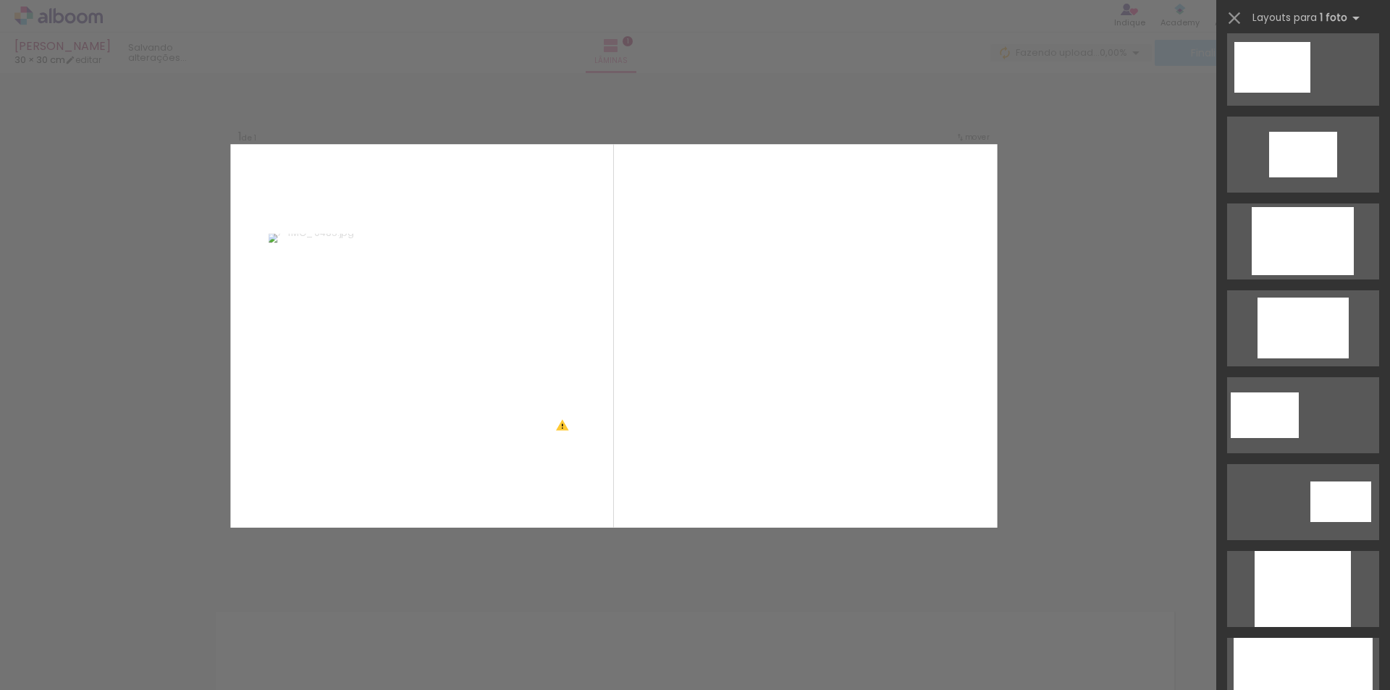
click at [1123, 62] on div at bounding box center [695, 36] width 1390 height 73
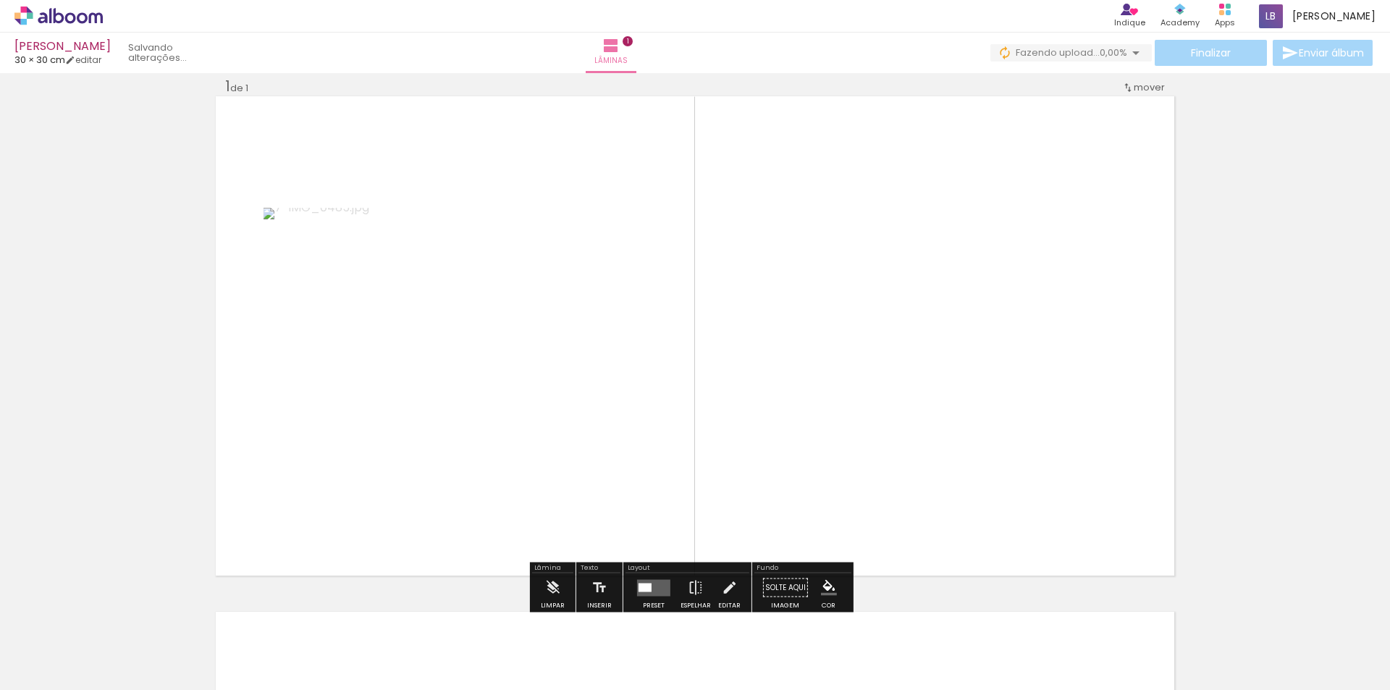
click at [56, 54] on span "30 × 30 cm" at bounding box center [39, 60] width 51 height 14
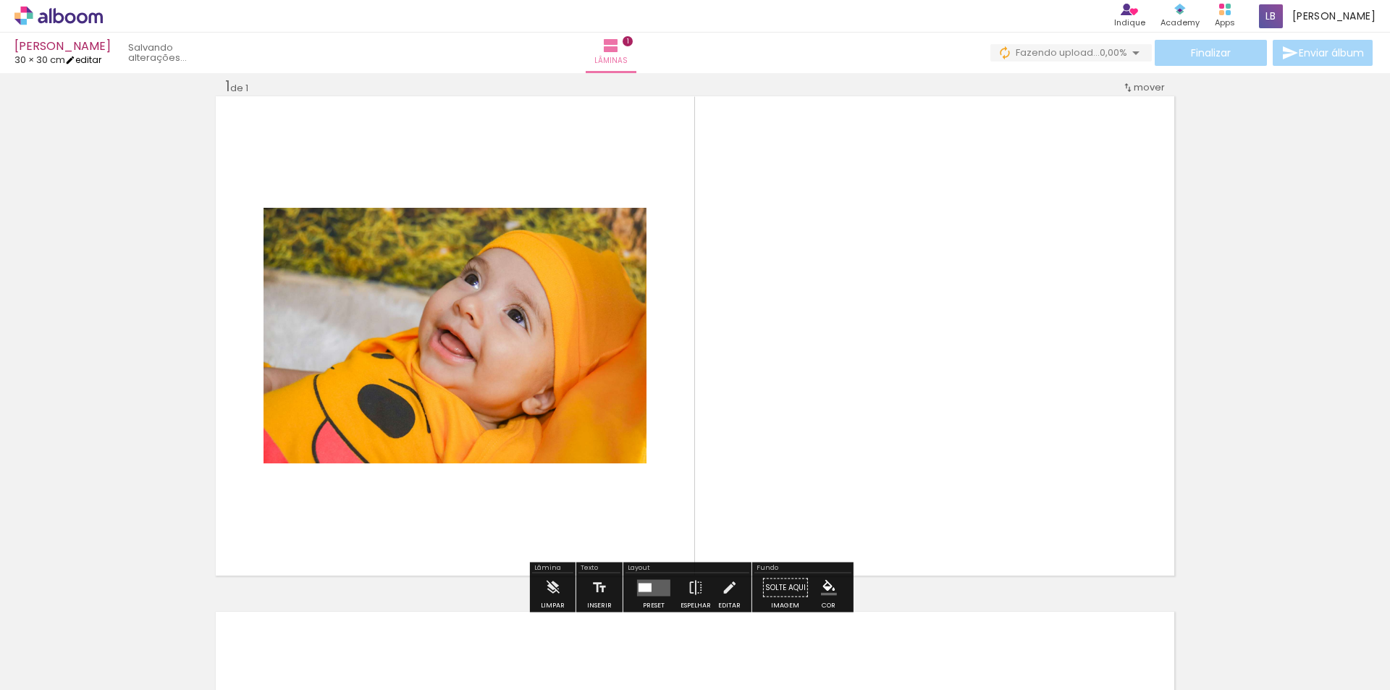
click at [96, 60] on link "editar" at bounding box center [83, 60] width 36 height 12
type input "30"
type input "60"
type input "0"
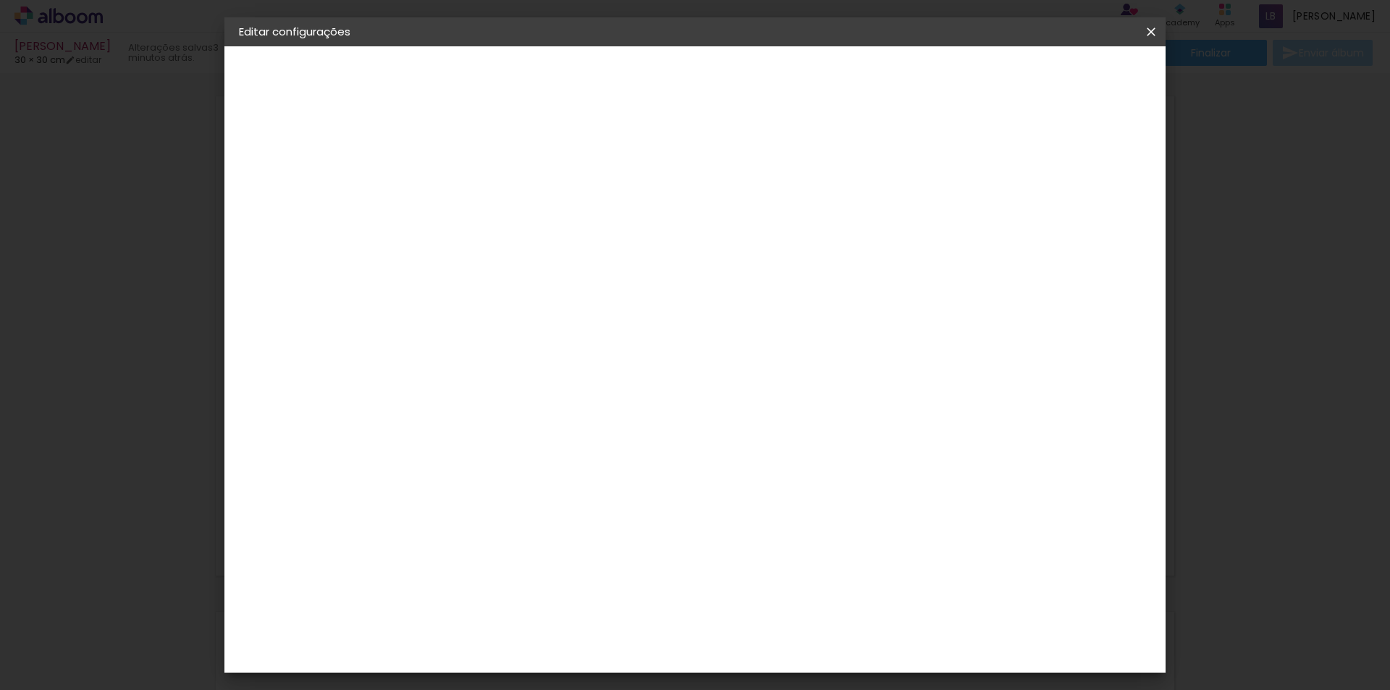
click at [639, 230] on span "30" at bounding box center [633, 227] width 24 height 22
click at [639, 216] on span "30" at bounding box center [633, 227] width 24 height 22
click at [443, 407] on input "30" at bounding box center [430, 411] width 38 height 22
drag, startPoint x: 442, startPoint y: 409, endPoint x: 430, endPoint y: 406, distance: 12.8
click at [430, 406] on input "30" at bounding box center [430, 411] width 38 height 22
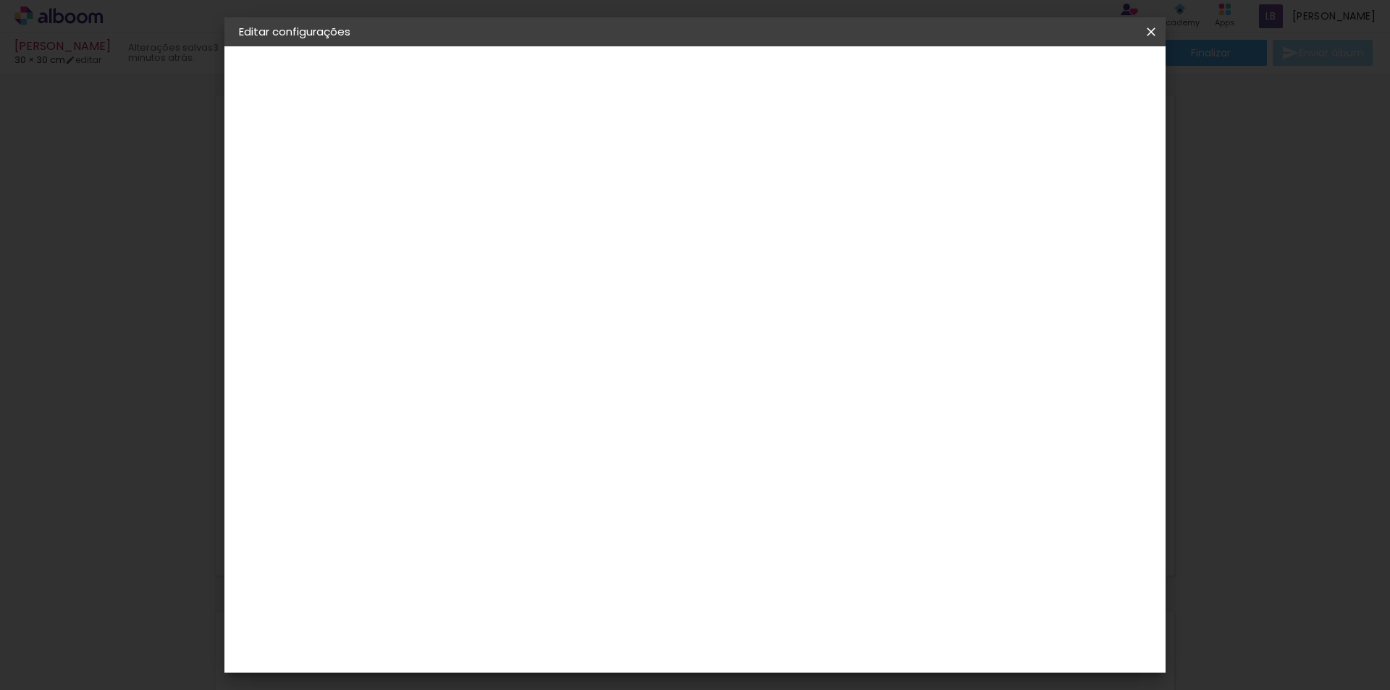
drag, startPoint x: 469, startPoint y: 444, endPoint x: 455, endPoint y: 446, distance: 13.9
click at [455, 446] on input "40" at bounding box center [458, 441] width 38 height 22
type input "40"
type paper-input "40"
click at [645, 225] on span "30" at bounding box center [647, 227] width 24 height 22
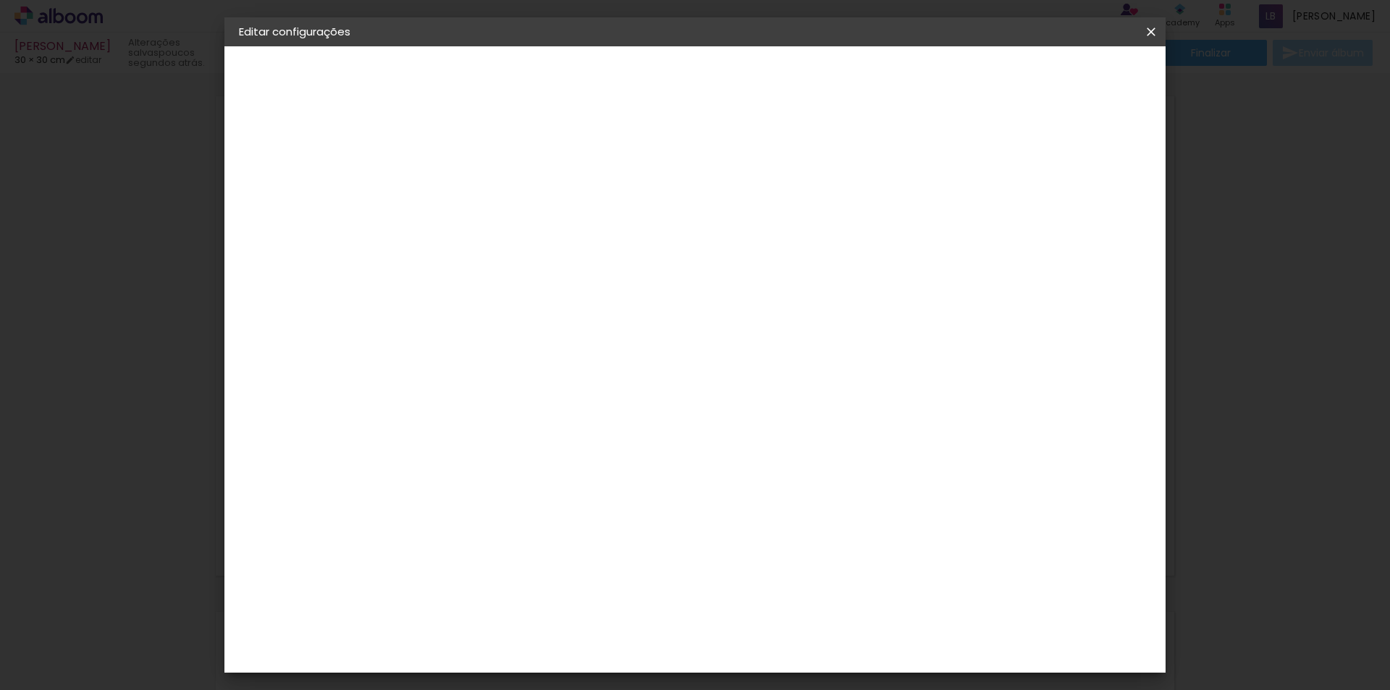
click at [461, 452] on div at bounding box center [466, 452] width 55 height 1
drag, startPoint x: 468, startPoint y: 441, endPoint x: 455, endPoint y: 438, distance: 13.4
click at [455, 438] on input "40" at bounding box center [458, 441] width 38 height 22
type input "20"
type paper-input "20"
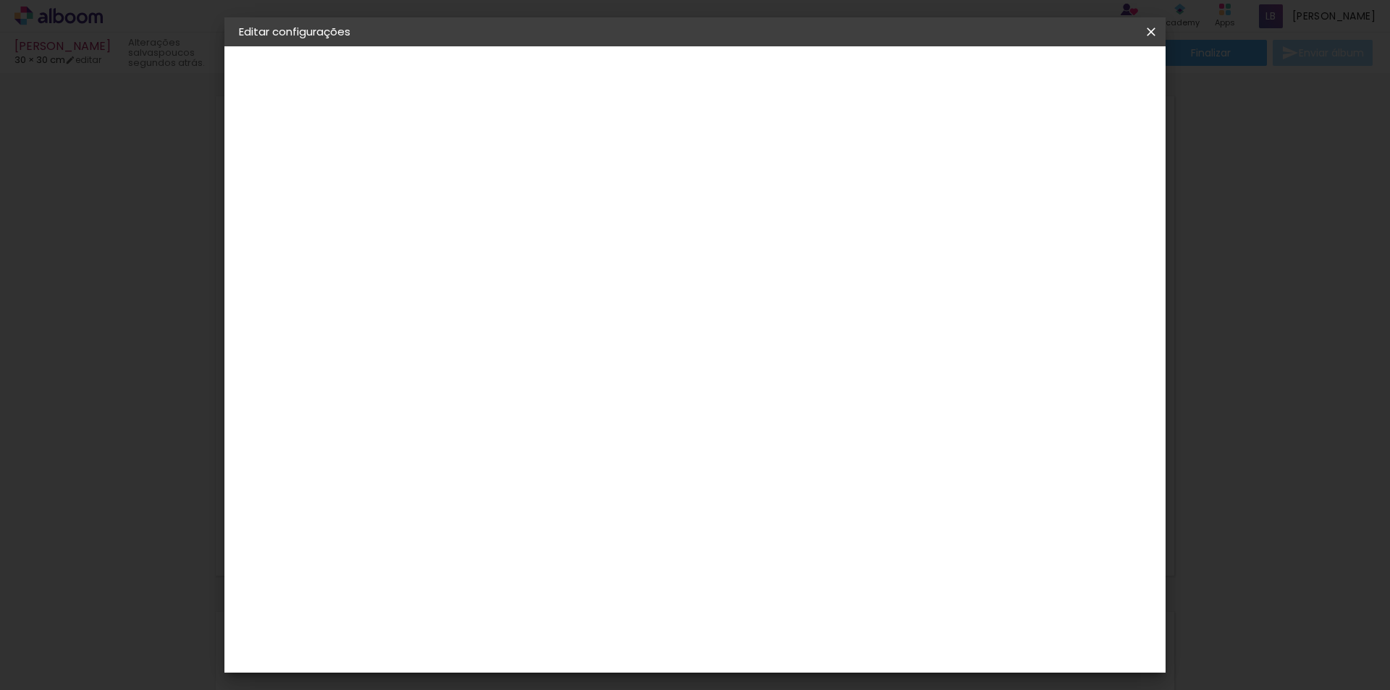
click at [1061, 81] on span "Salvar configurações" at bounding box center [1007, 77] width 107 height 10
click at [1075, 74] on paper-button "Salvar configurações" at bounding box center [1007, 76] width 136 height 25
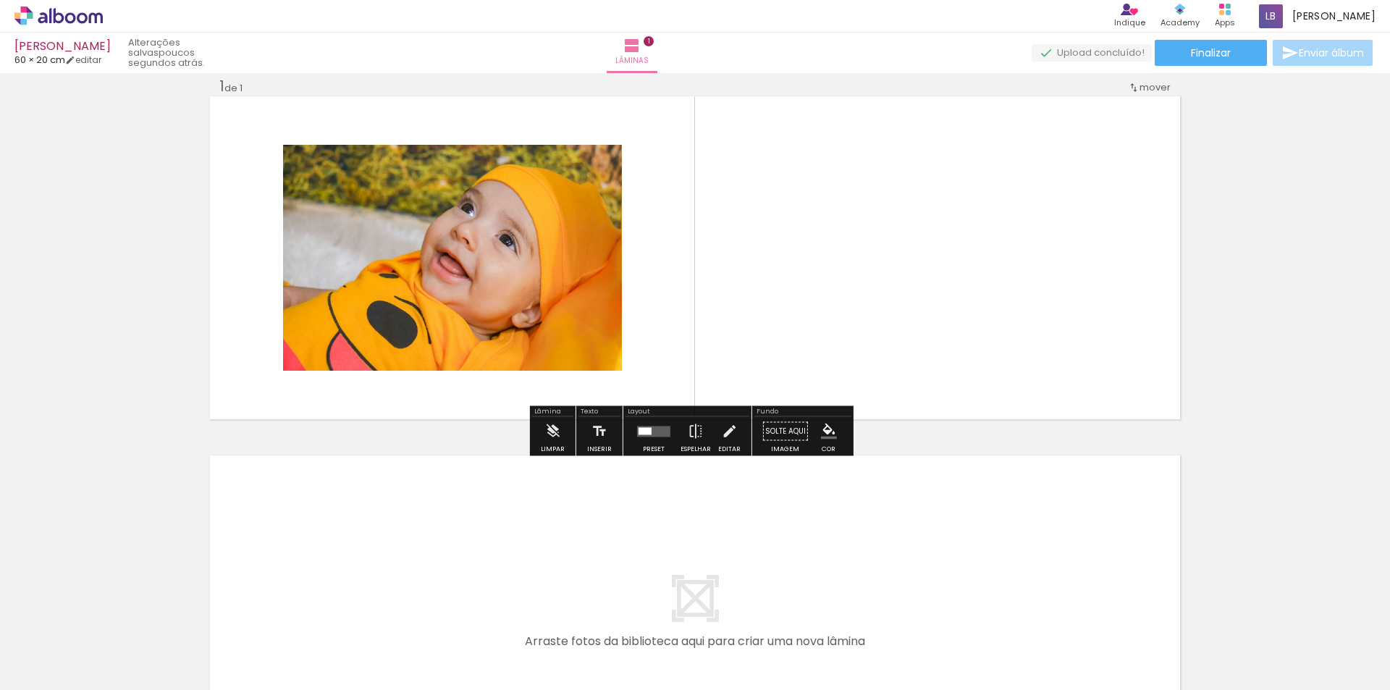
click at [547, 274] on quentale-photo at bounding box center [452, 258] width 339 height 226
click at [722, 441] on iron-icon at bounding box center [729, 431] width 16 height 29
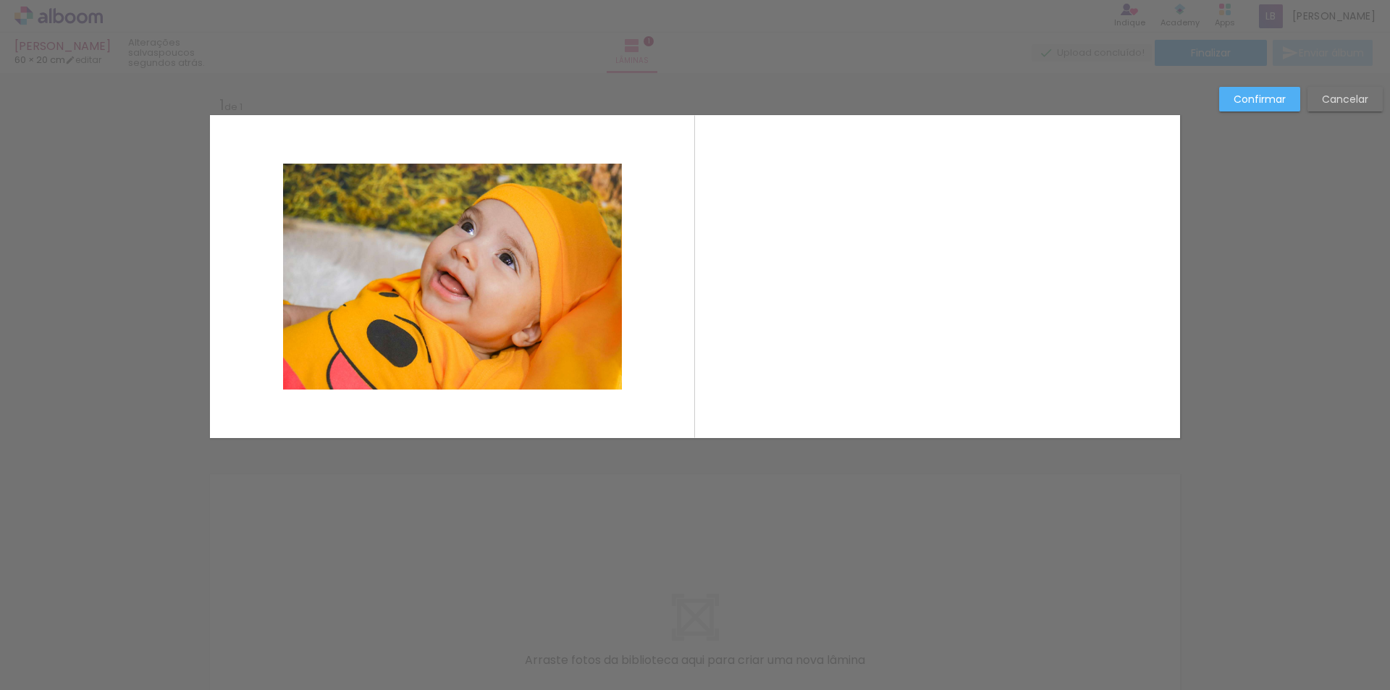
click at [500, 232] on quentale-photo at bounding box center [452, 277] width 339 height 226
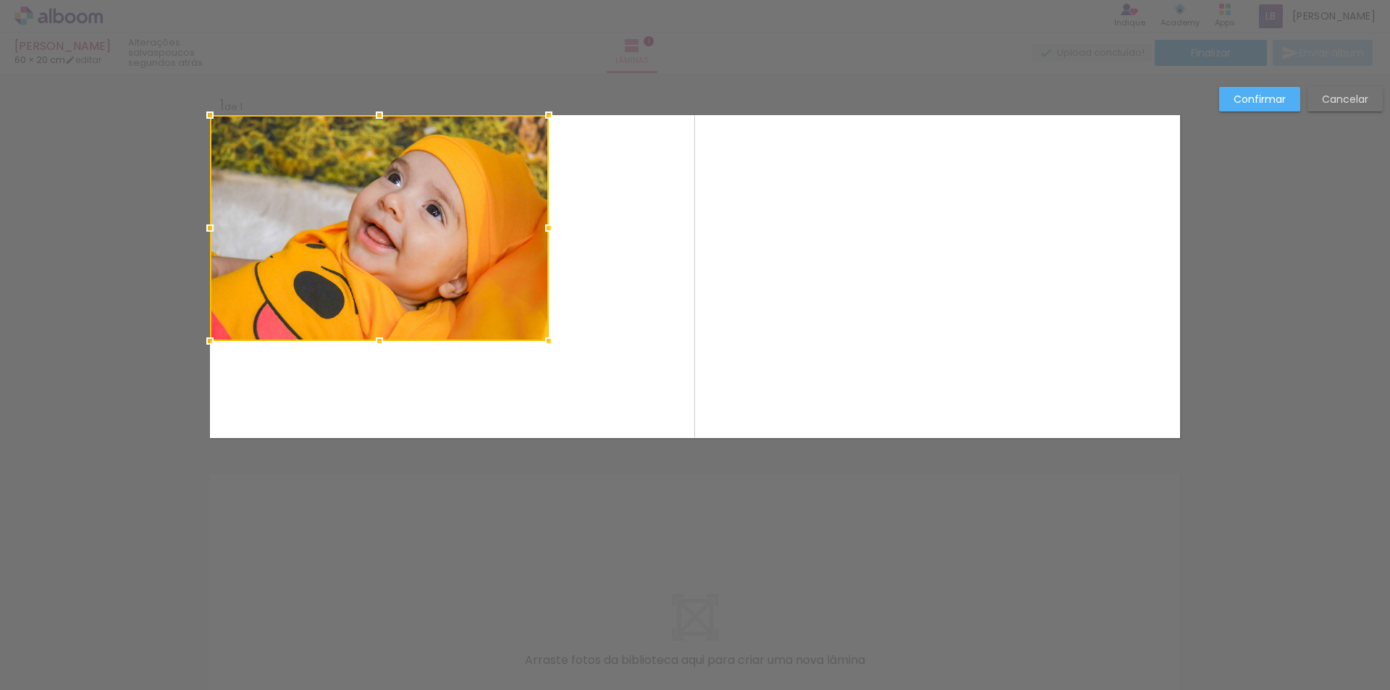
drag, startPoint x: 500, startPoint y: 232, endPoint x: 414, endPoint y: 181, distance: 100.3
click at [414, 181] on div at bounding box center [379, 228] width 339 height 226
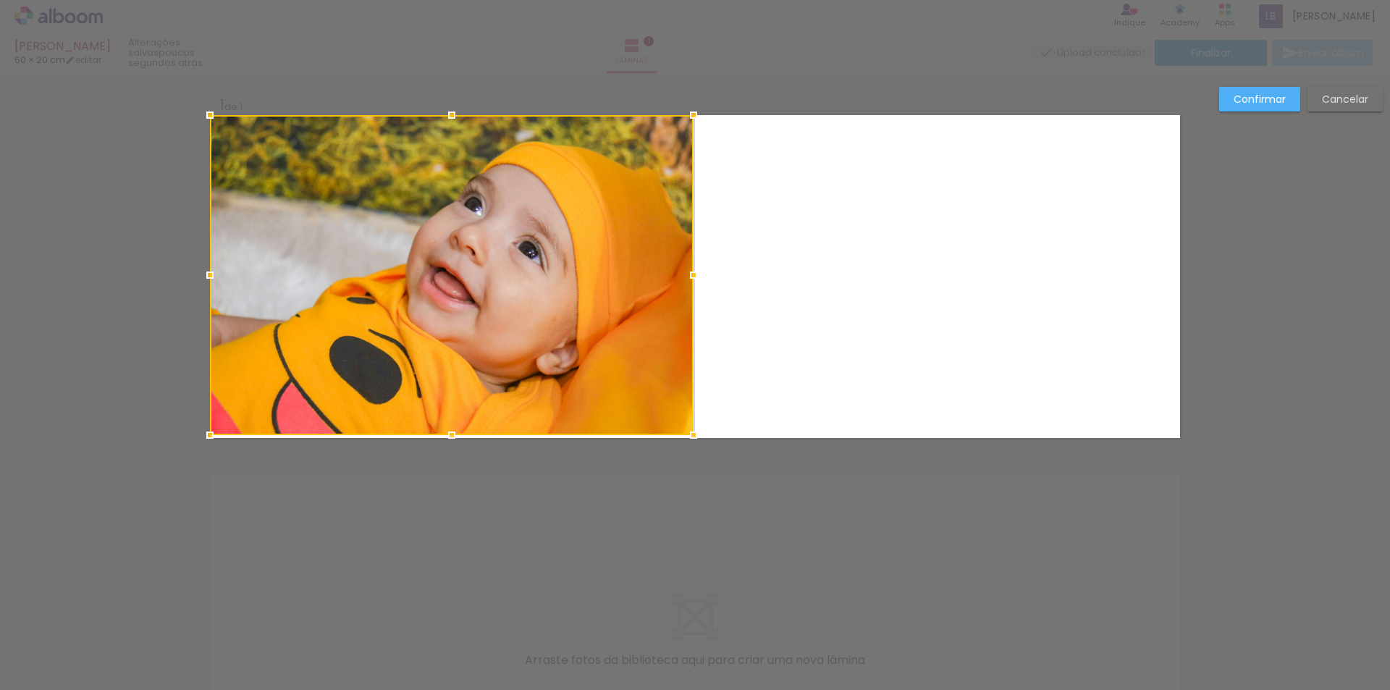
drag, startPoint x: 541, startPoint y: 341, endPoint x: 699, endPoint y: 477, distance: 208.5
click at [699, 477] on div "Inserir lâmina 1 de 1 Confirmar Cancelar" at bounding box center [695, 449] width 1390 height 753
click at [698, 482] on div "Confirmar Cancelar" at bounding box center [695, 449] width 1390 height 753
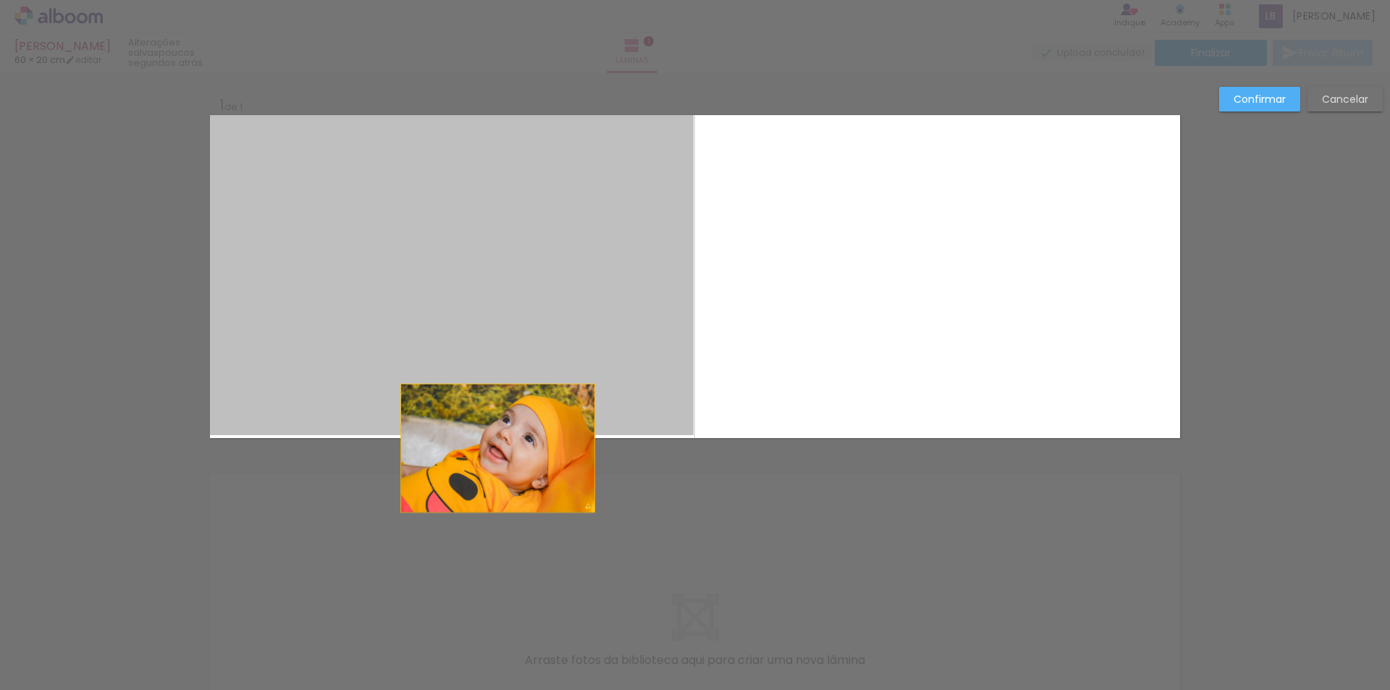
drag, startPoint x: 492, startPoint y: 377, endPoint x: 492, endPoint y: 448, distance: 71.7
click at [492, 448] on div "Inserir lâmina 1 de 1 O Designbox precisará aumentar a sua imagem em 172% para …" at bounding box center [695, 449] width 1390 height 753
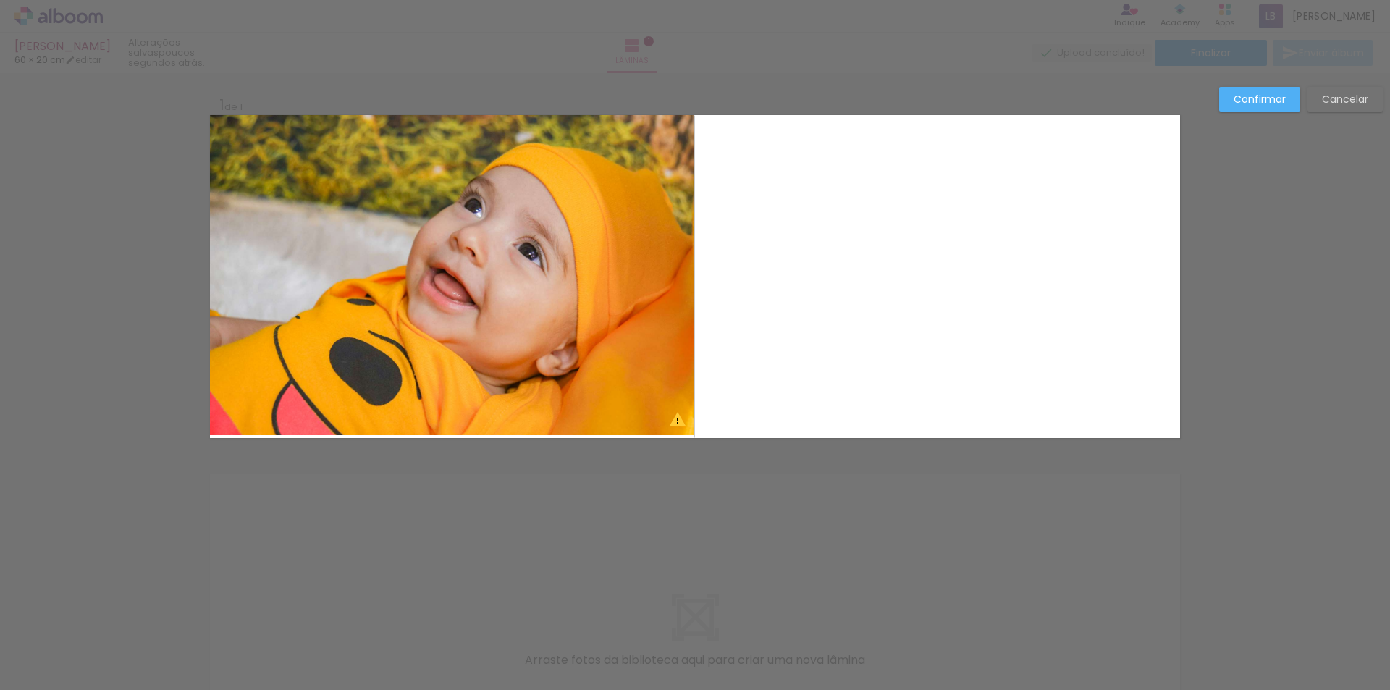
click at [492, 397] on quentale-photo at bounding box center [452, 275] width 484 height 320
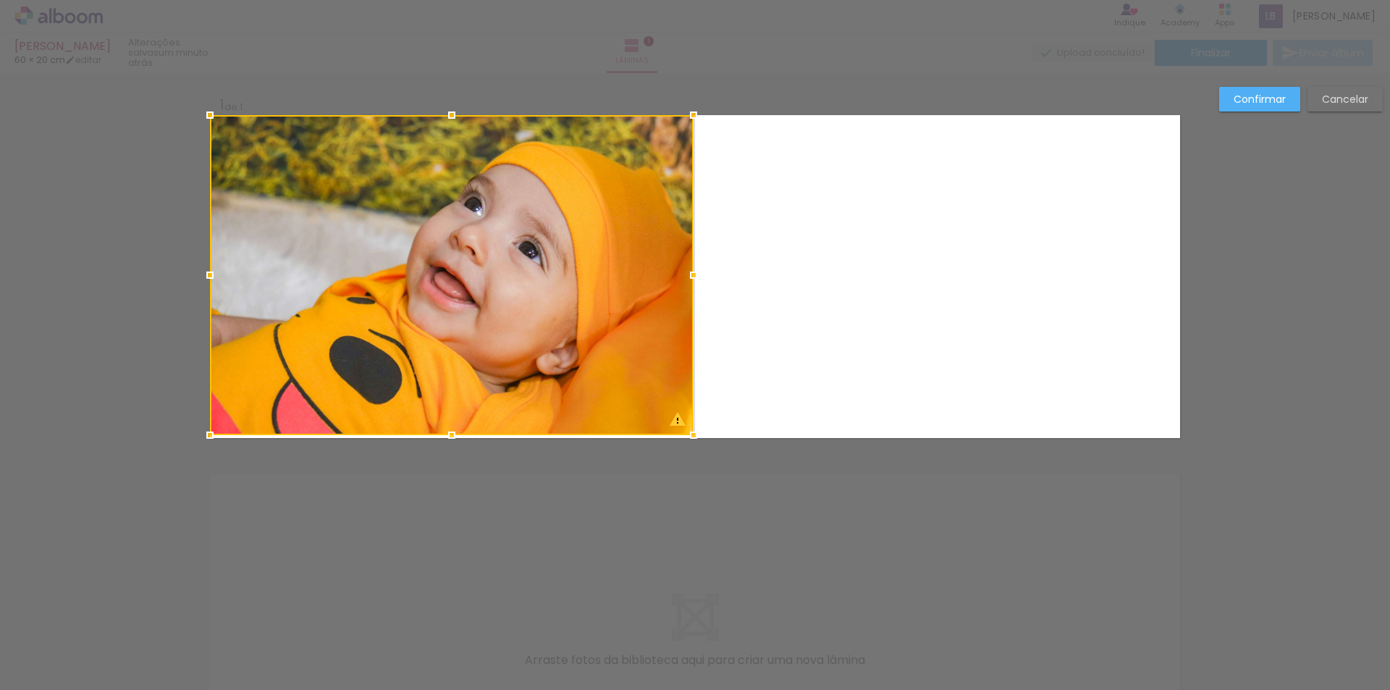
drag, startPoint x: 448, startPoint y: 435, endPoint x: 450, endPoint y: 461, distance: 25.4
click at [450, 461] on div "Inserir lâmina 1 de 1 O Designbox precisará aumentar a sua imagem em 172% para …" at bounding box center [695, 449] width 1390 height 753
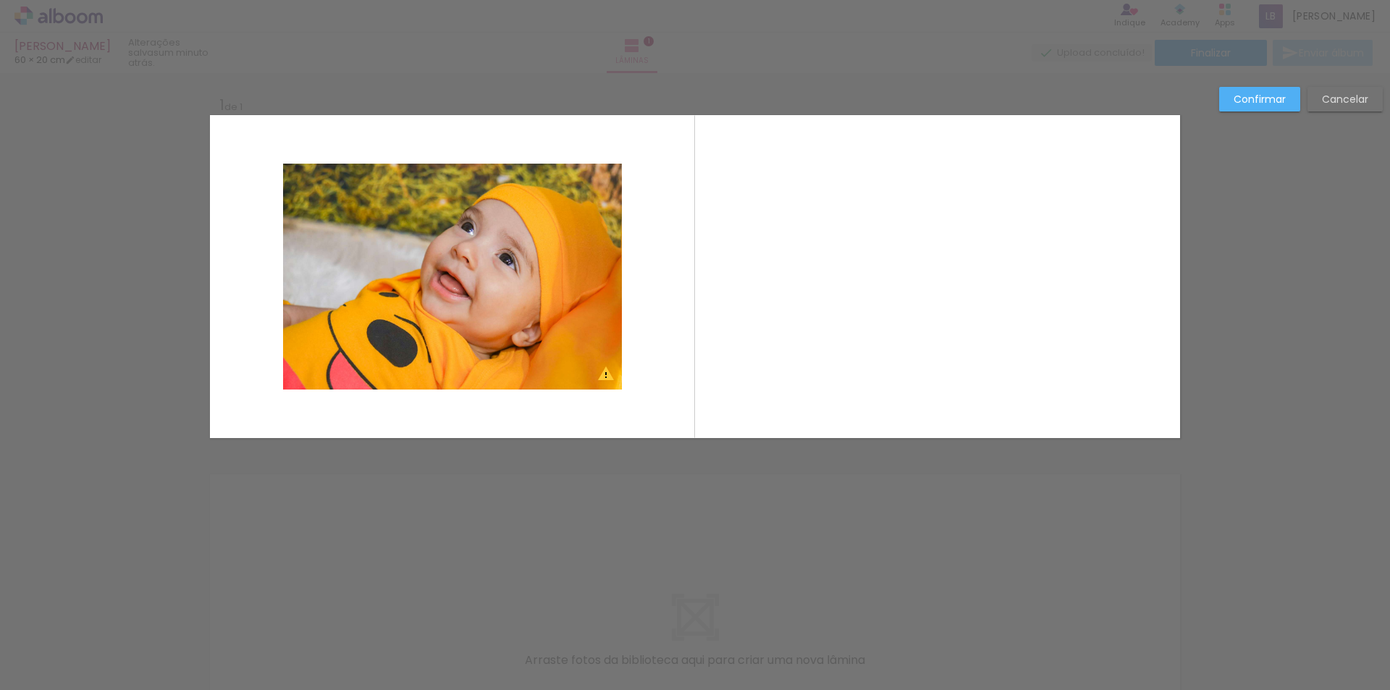
click at [448, 368] on quentale-photo at bounding box center [452, 277] width 339 height 226
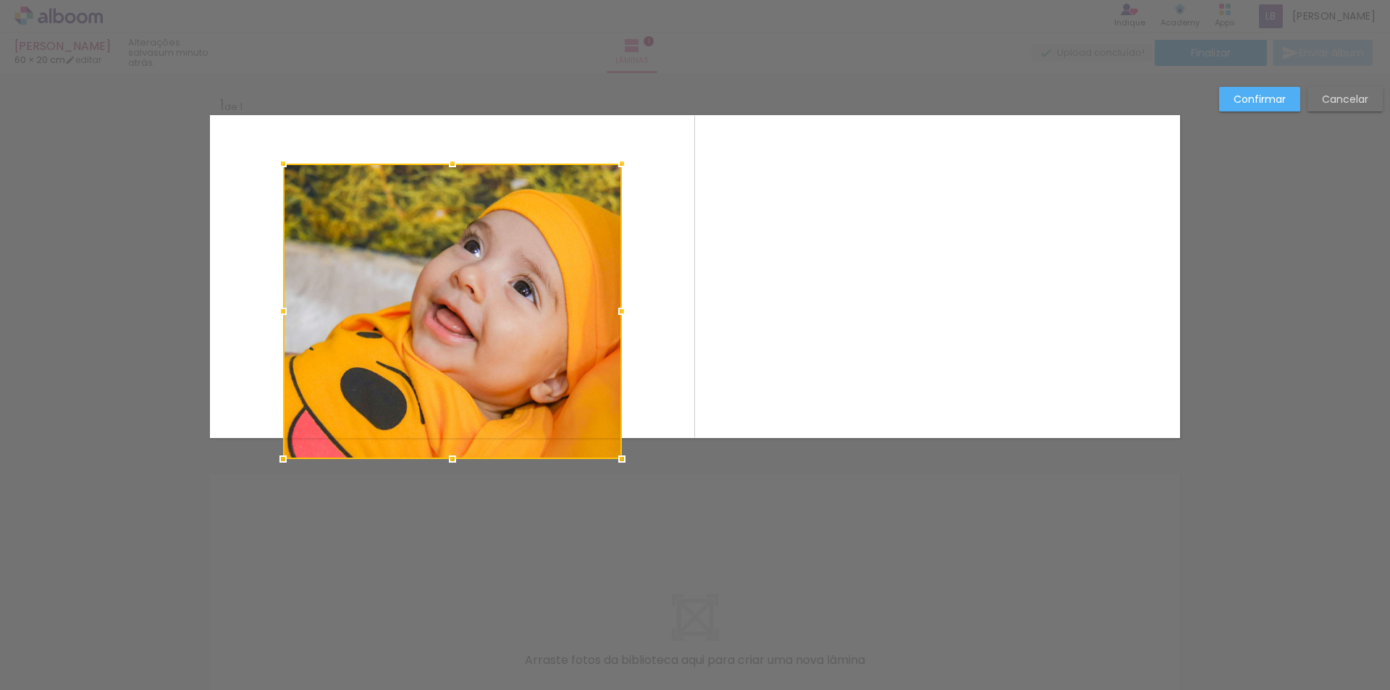
drag, startPoint x: 448, startPoint y: 391, endPoint x: 448, endPoint y: 441, distance: 50.0
click at [448, 441] on div at bounding box center [452, 311] width 339 height 295
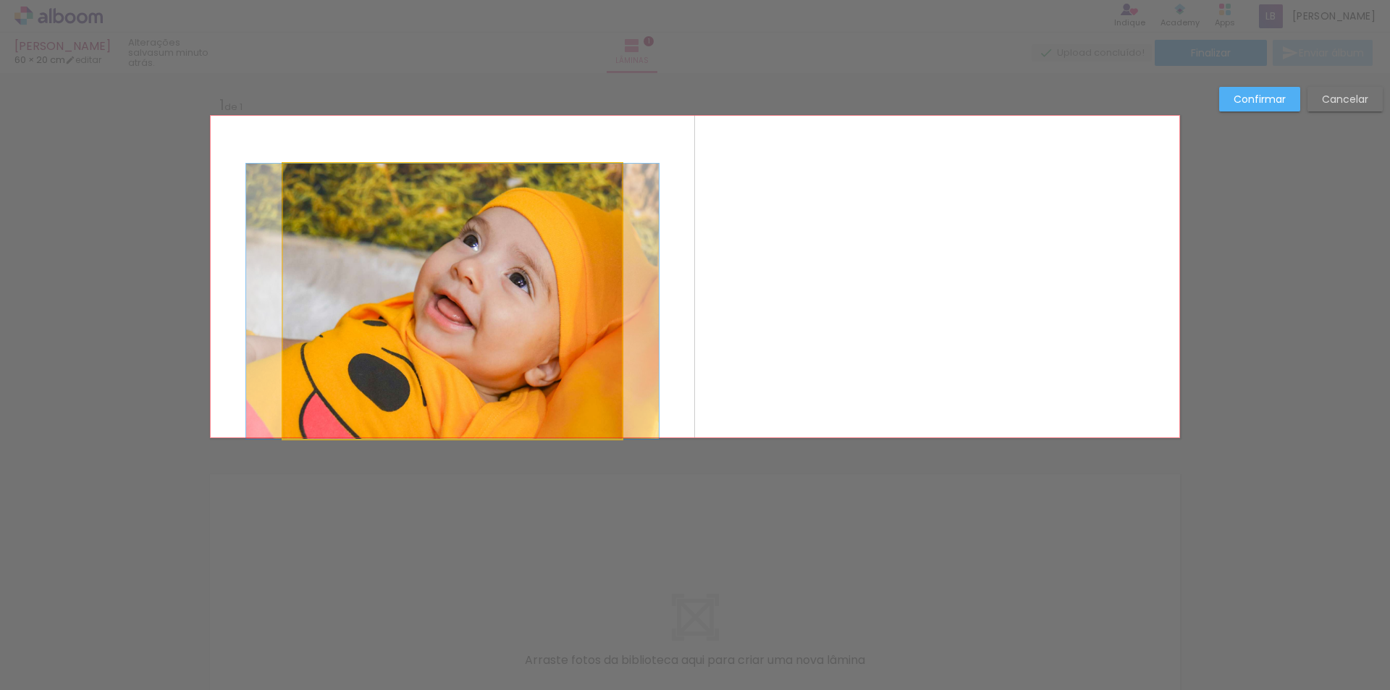
click at [434, 208] on quentale-photo at bounding box center [452, 301] width 339 height 275
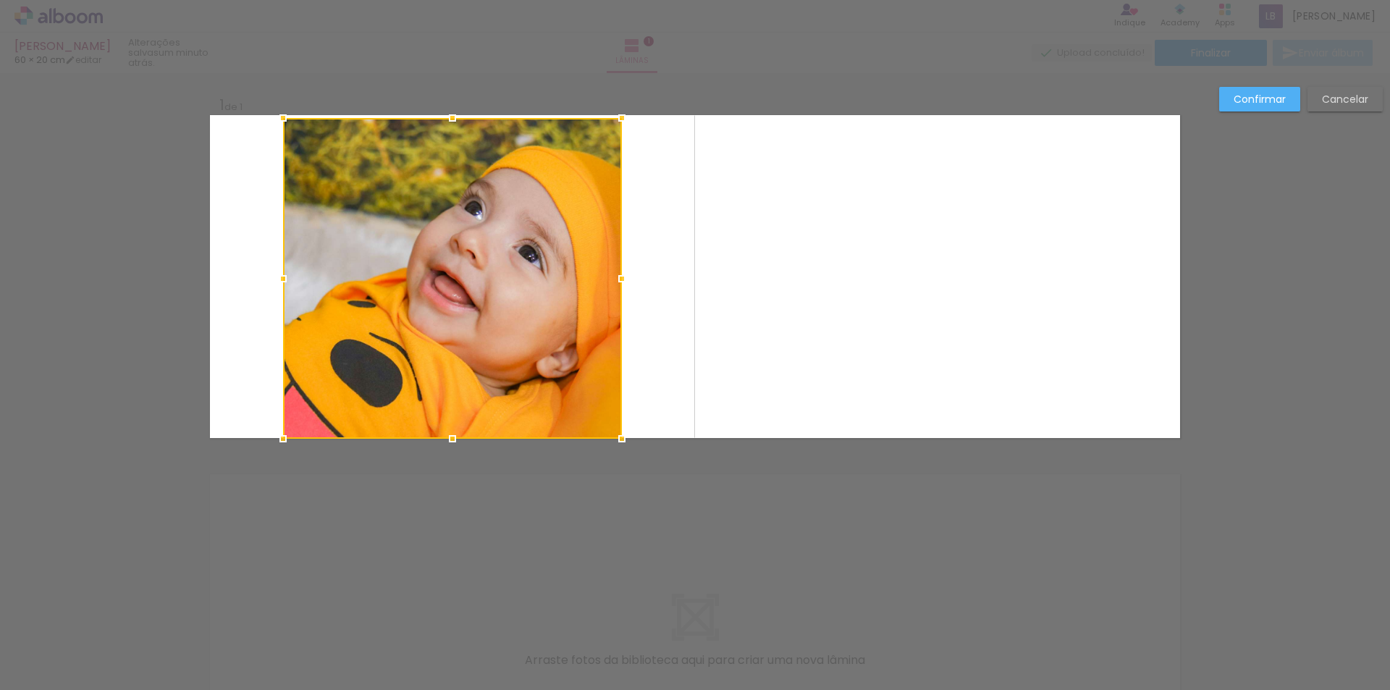
drag, startPoint x: 450, startPoint y: 164, endPoint x: 451, endPoint y: 100, distance: 63.7
click at [451, 100] on div "Inserir lâmina 1 de 1 Confirmar Cancelar" at bounding box center [695, 449] width 1390 height 753
click at [559, 521] on div "Confirmar Cancelar" at bounding box center [695, 449] width 1390 height 753
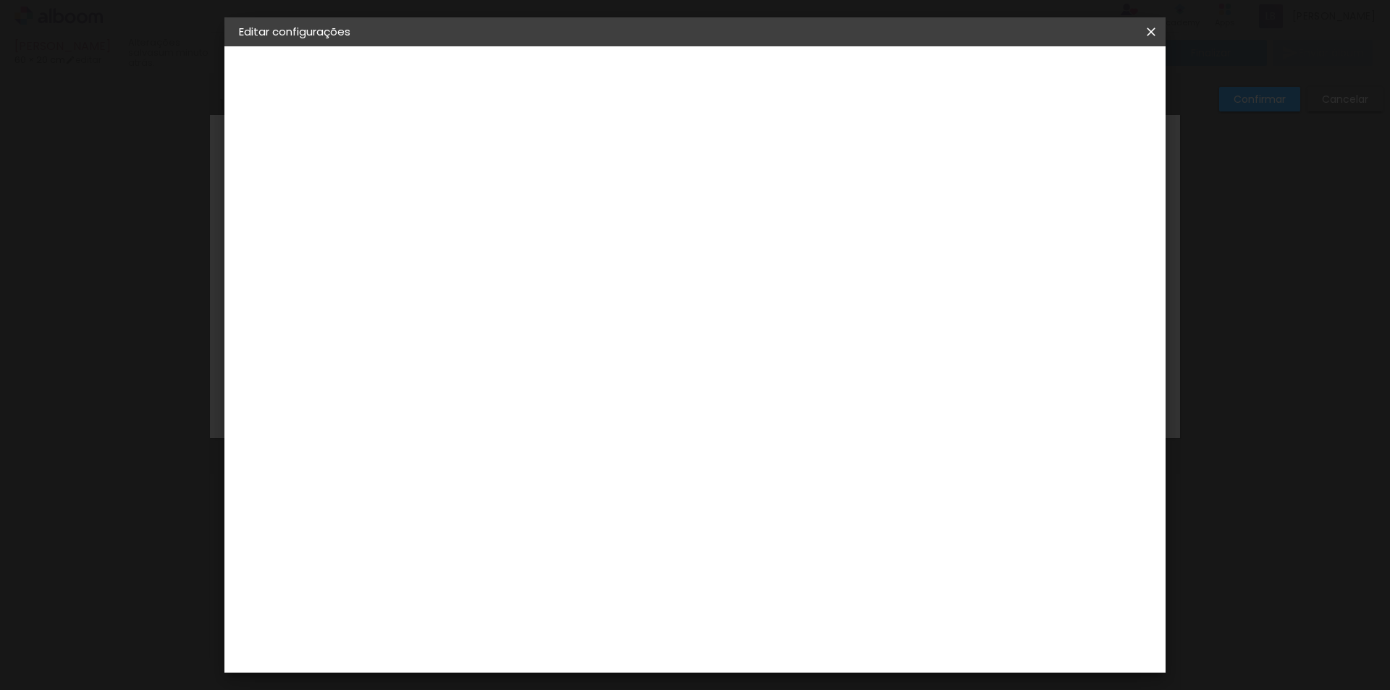
click at [1150, 23] on paper-icon-button at bounding box center [1151, 32] width 29 height 26
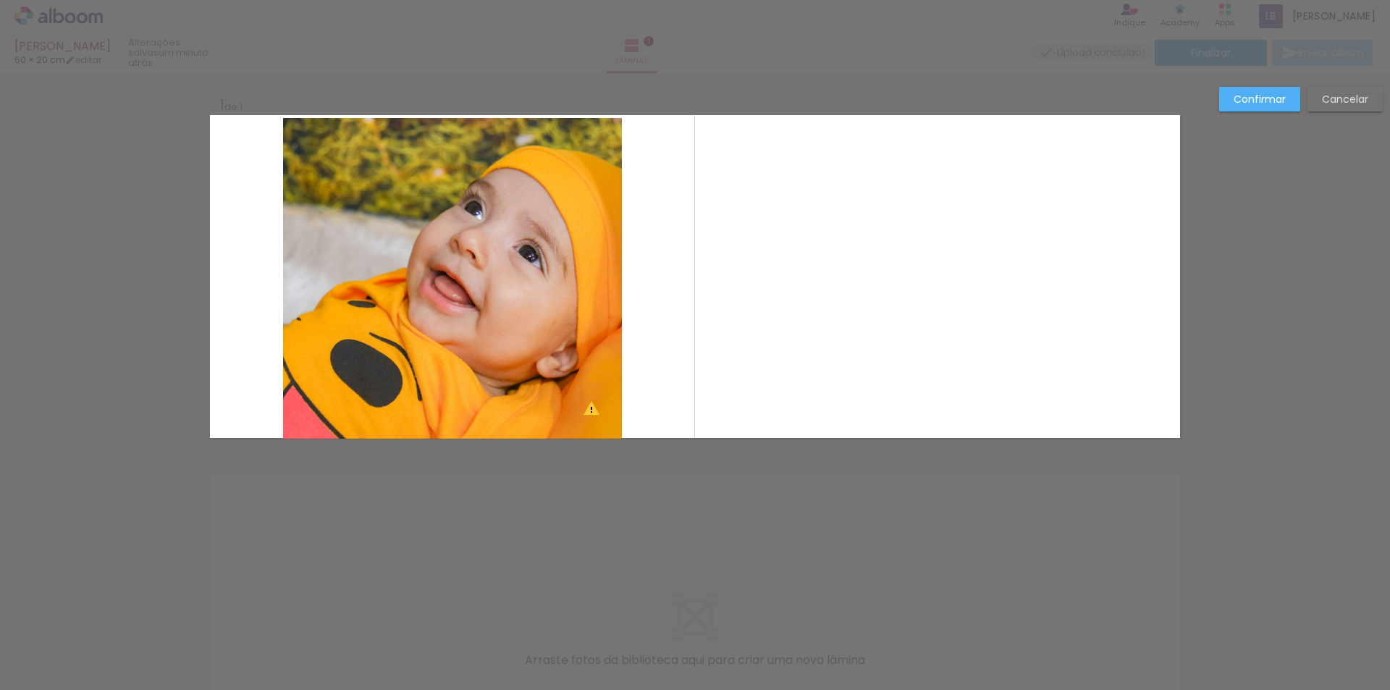
click at [750, 79] on div "Confirmar Cancelar" at bounding box center [695, 449] width 1390 height 753
click at [1316, 100] on paper-button "Cancelar" at bounding box center [1345, 99] width 75 height 25
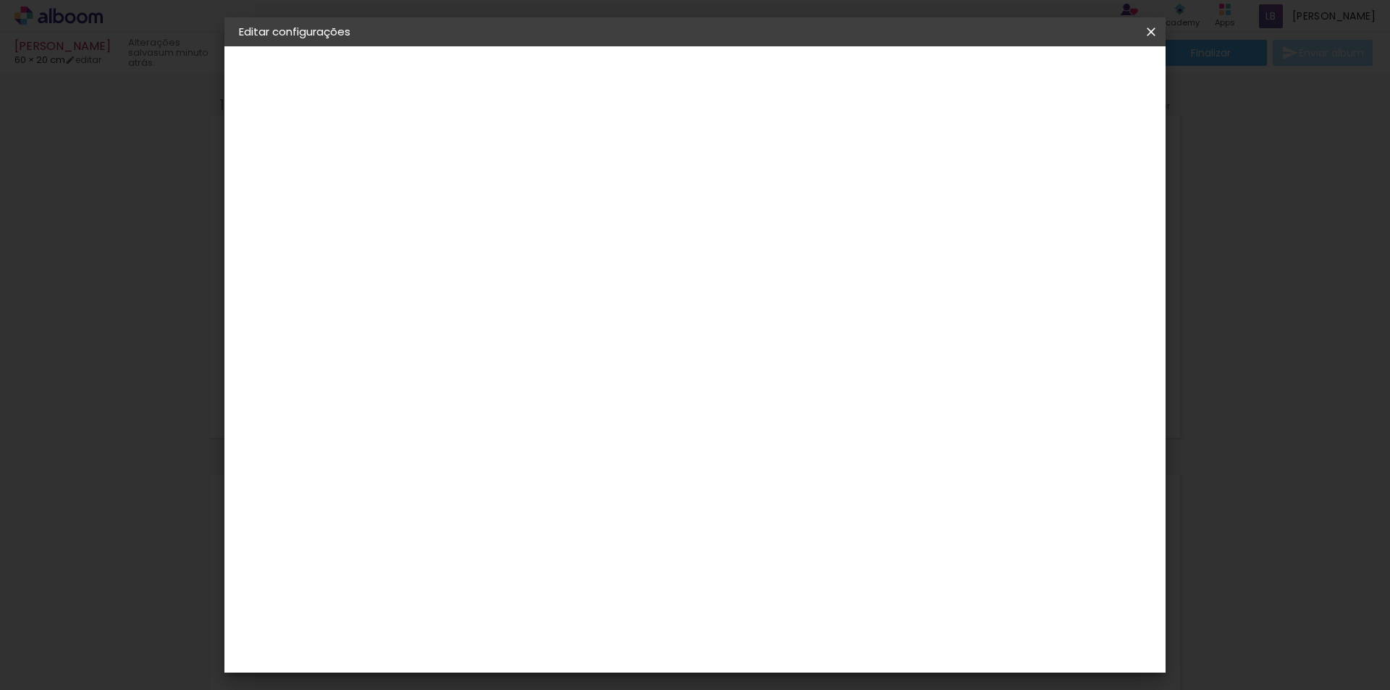
click at [1159, 36] on iron-icon at bounding box center [1151, 32] width 17 height 14
click at [1154, 35] on iron-icon at bounding box center [1151, 32] width 17 height 14
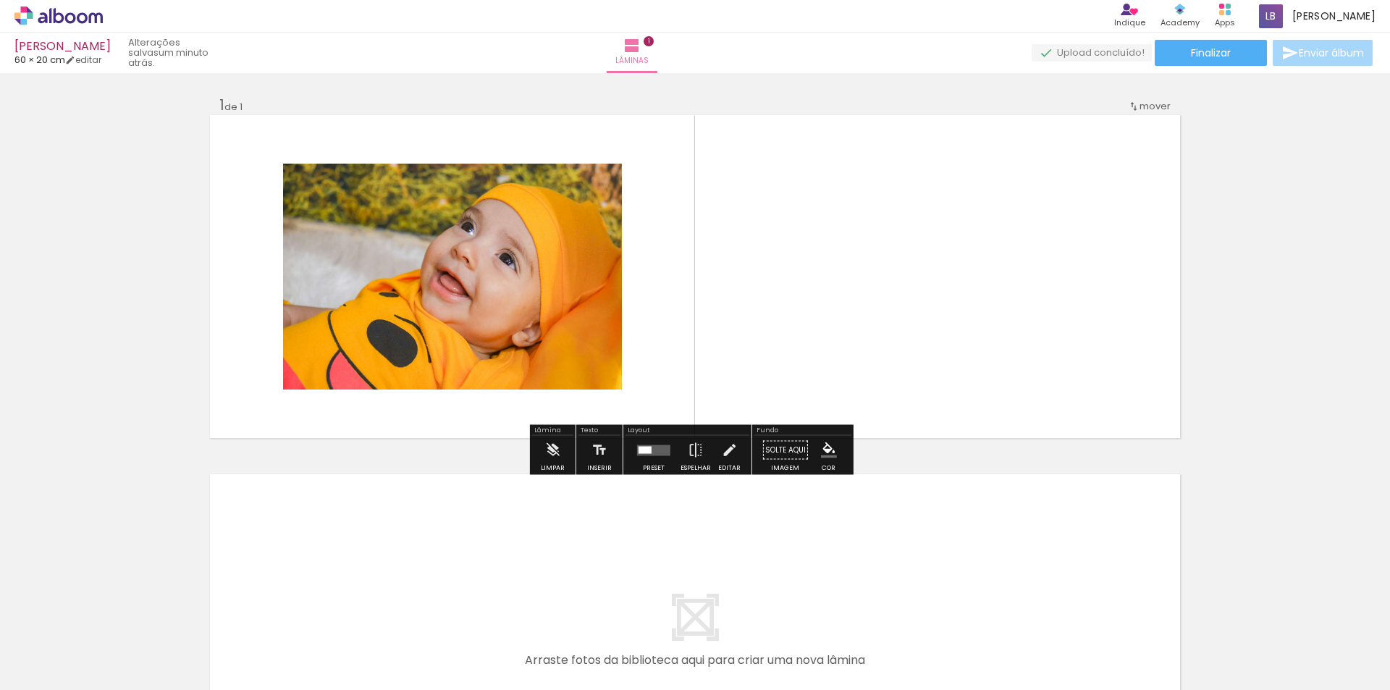
click at [28, 6] on div "› Editor de álbum Indique Indique e ganhe Conteúdo que inspira Academy Produtos…" at bounding box center [695, 16] width 1390 height 33
click at [30, 12] on icon at bounding box center [30, 10] width 7 height 7
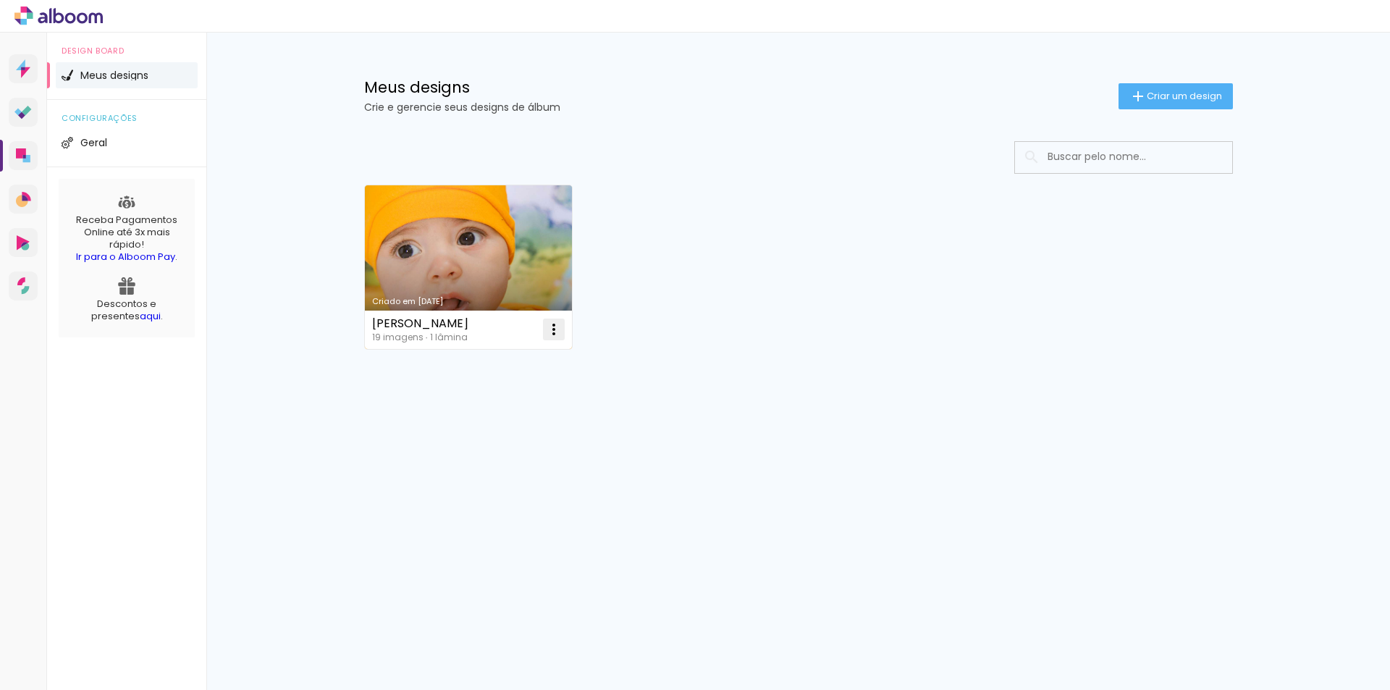
click at [550, 338] on iron-icon at bounding box center [553, 329] width 17 height 17
click at [502, 417] on paper-item "Excluir" at bounding box center [496, 425] width 143 height 29
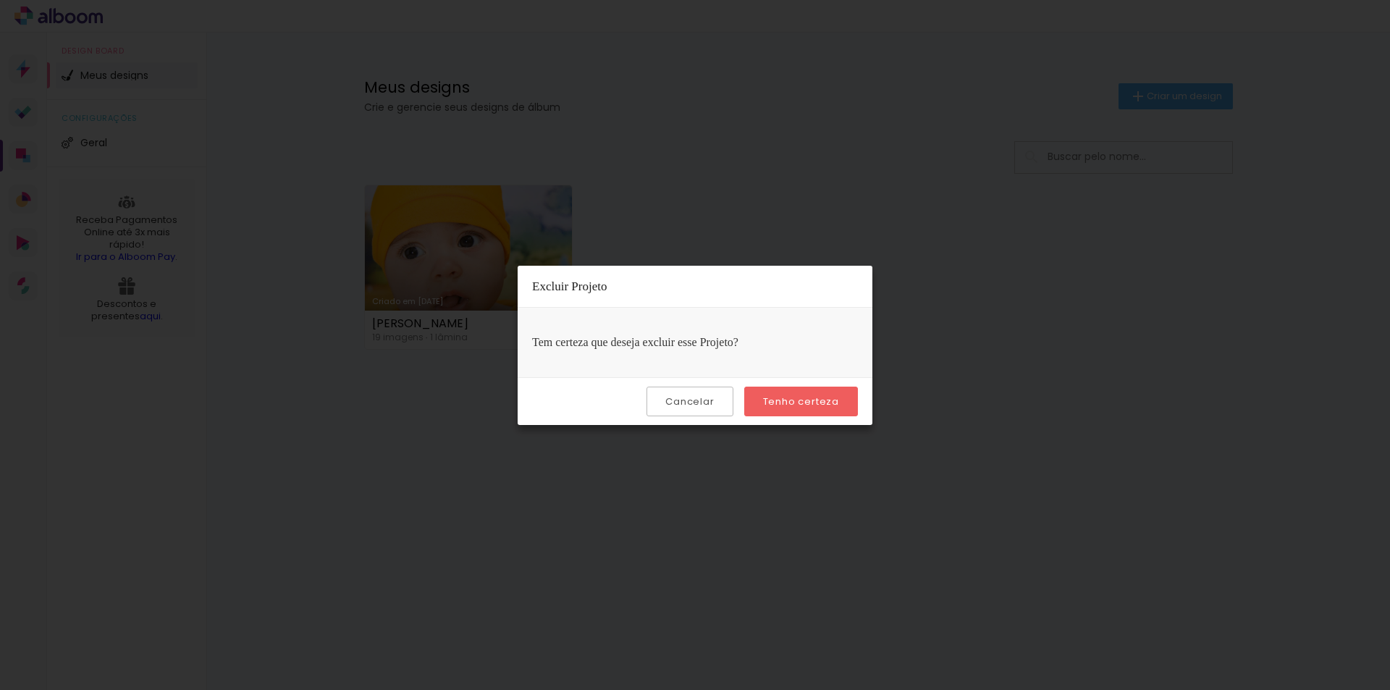
click at [0, 0] on slot "Tenho certeza" at bounding box center [0, 0] width 0 height 0
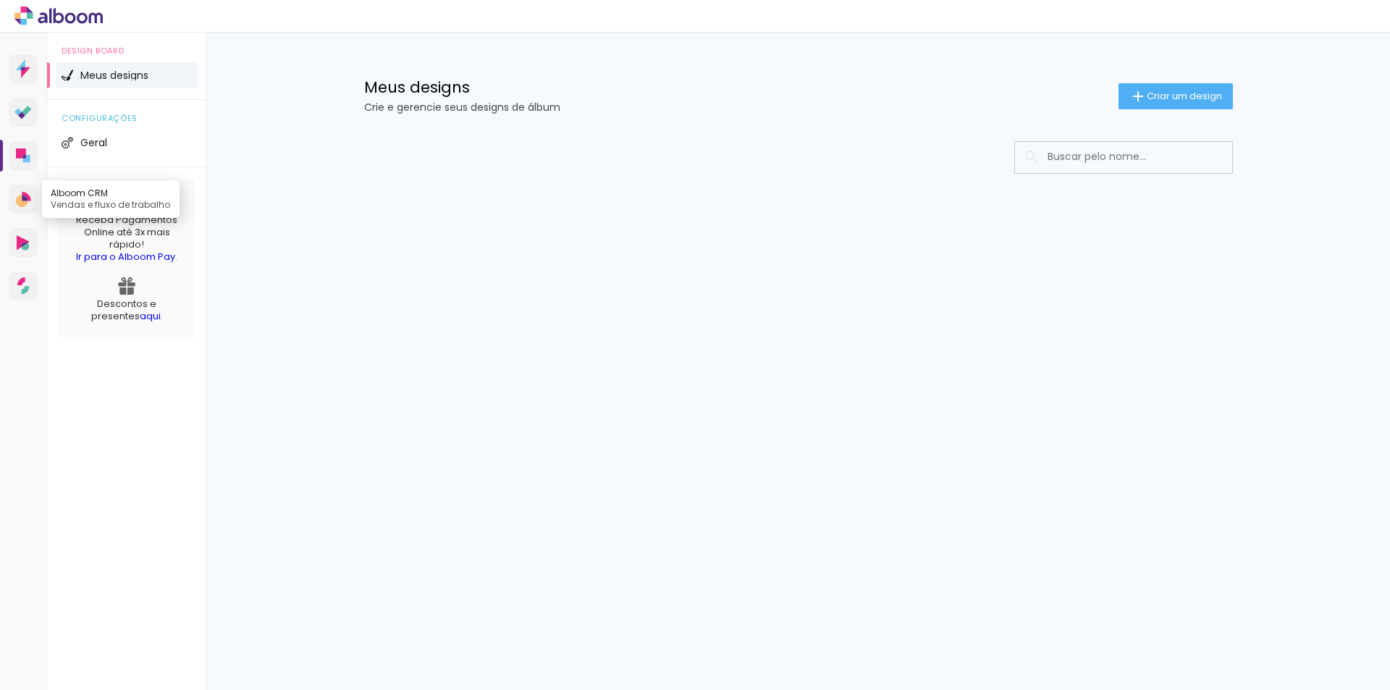
click at [27, 196] on icon at bounding box center [26, 196] width 9 height 9
click at [28, 244] on icon at bounding box center [25, 246] width 8 height 7
